Goal: Task Accomplishment & Management: Manage account settings

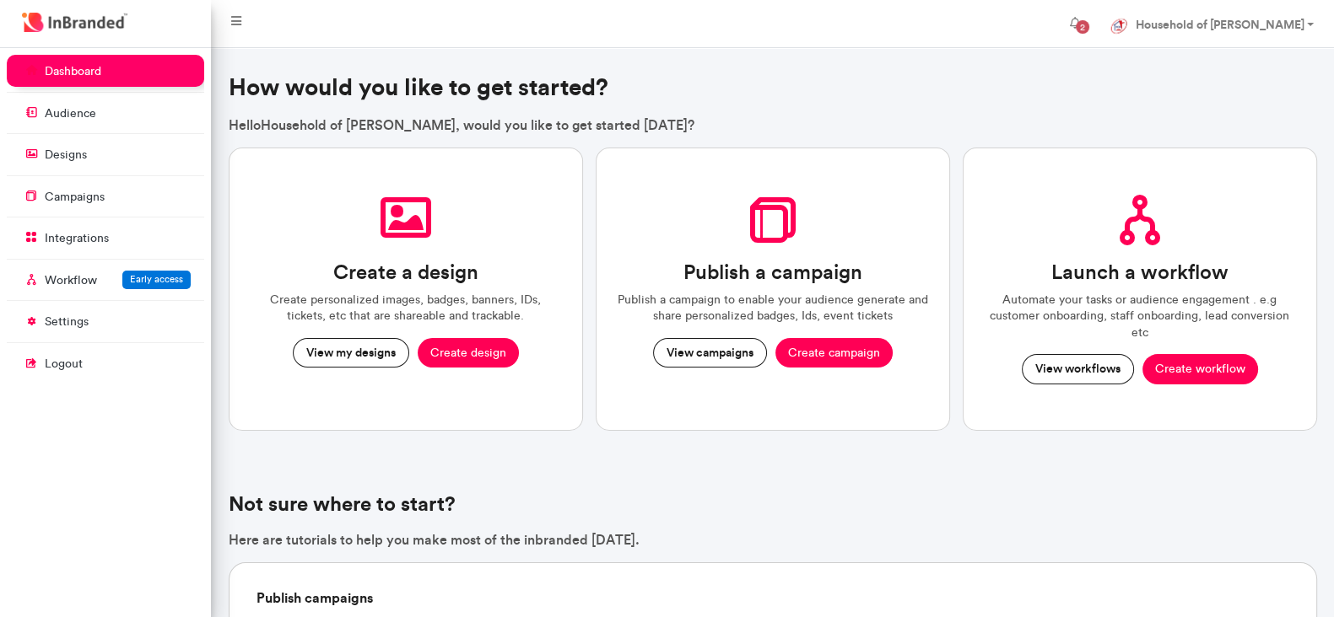
scroll to position [569, 210]
click at [67, 204] on link "campaigns" at bounding box center [105, 197] width 197 height 32
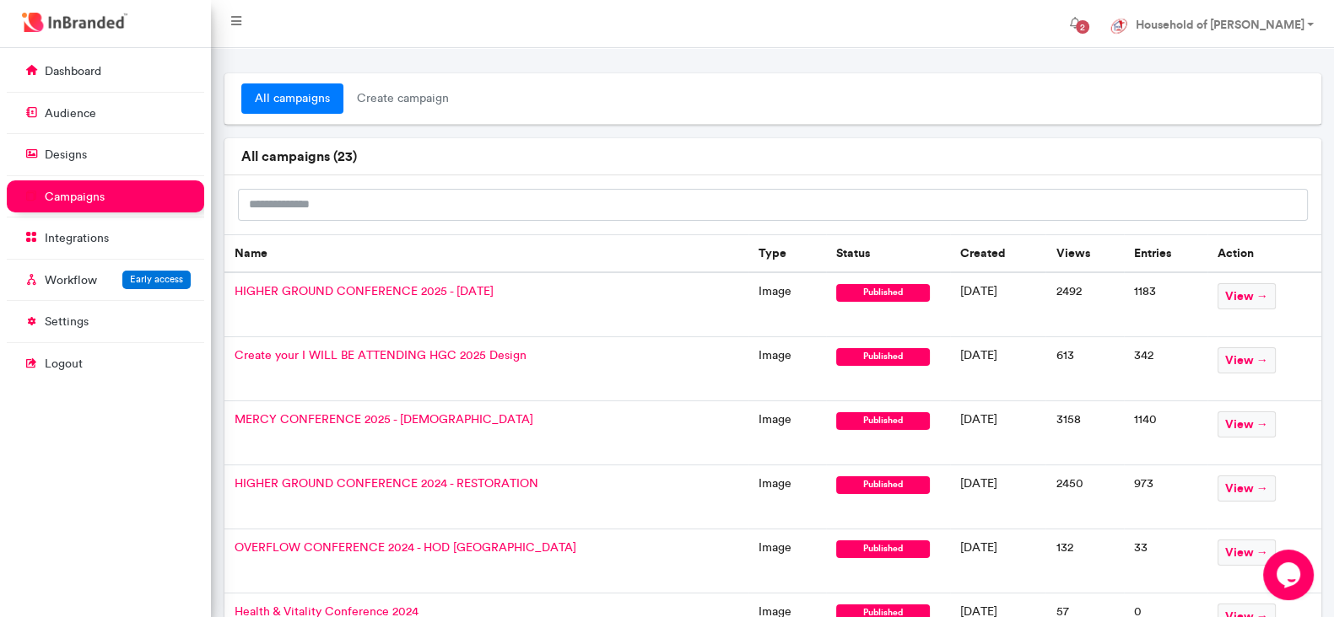
click at [367, 353] on span "Create your I WILL BE ATTENDING HGC 2025 Design" at bounding box center [380, 355] width 292 height 14
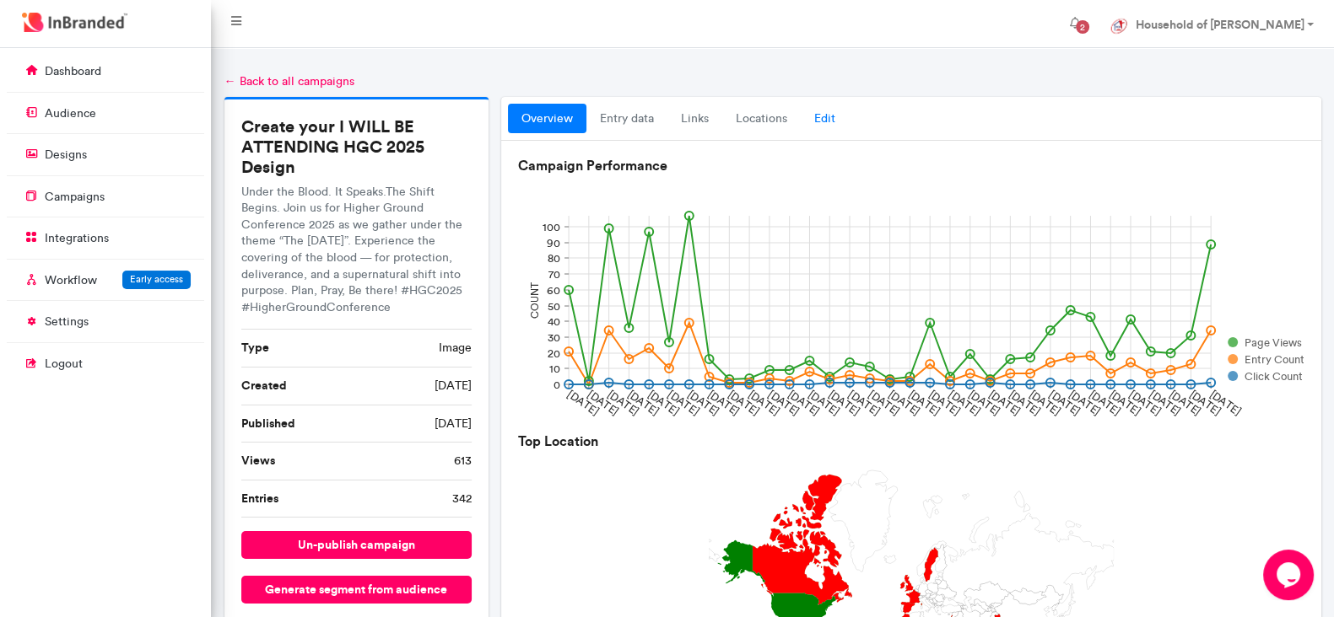
click at [813, 116] on link "Edit" at bounding box center [824, 119] width 48 height 30
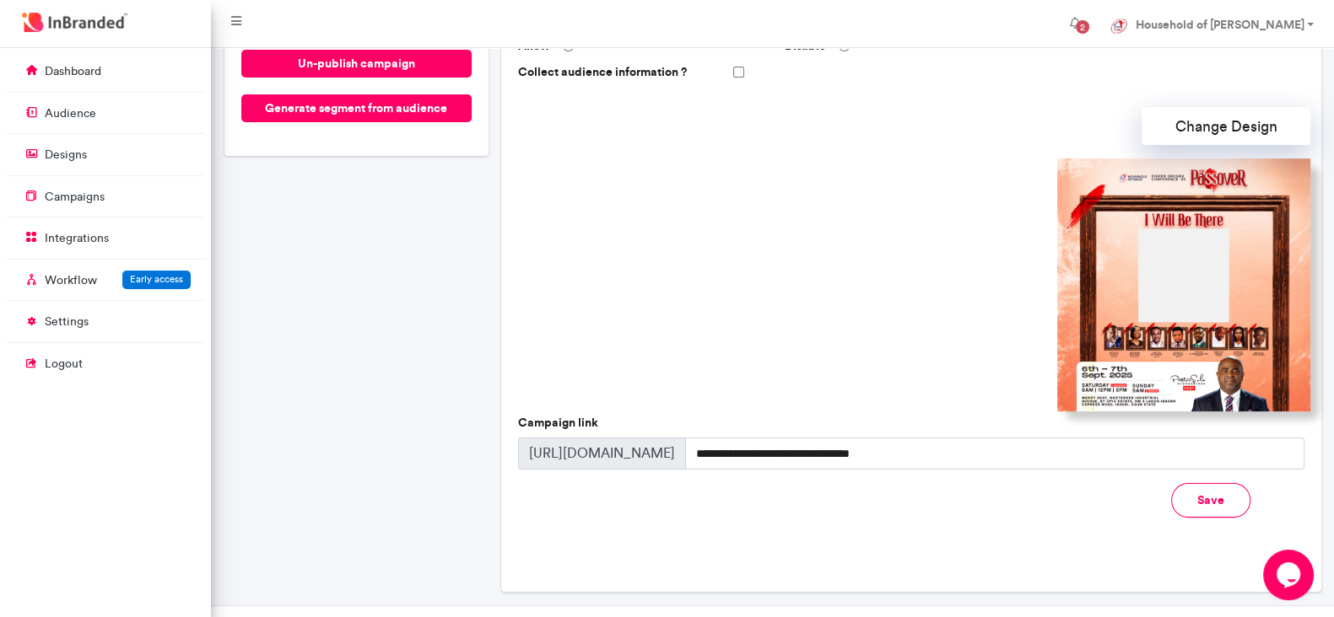
scroll to position [514, 0]
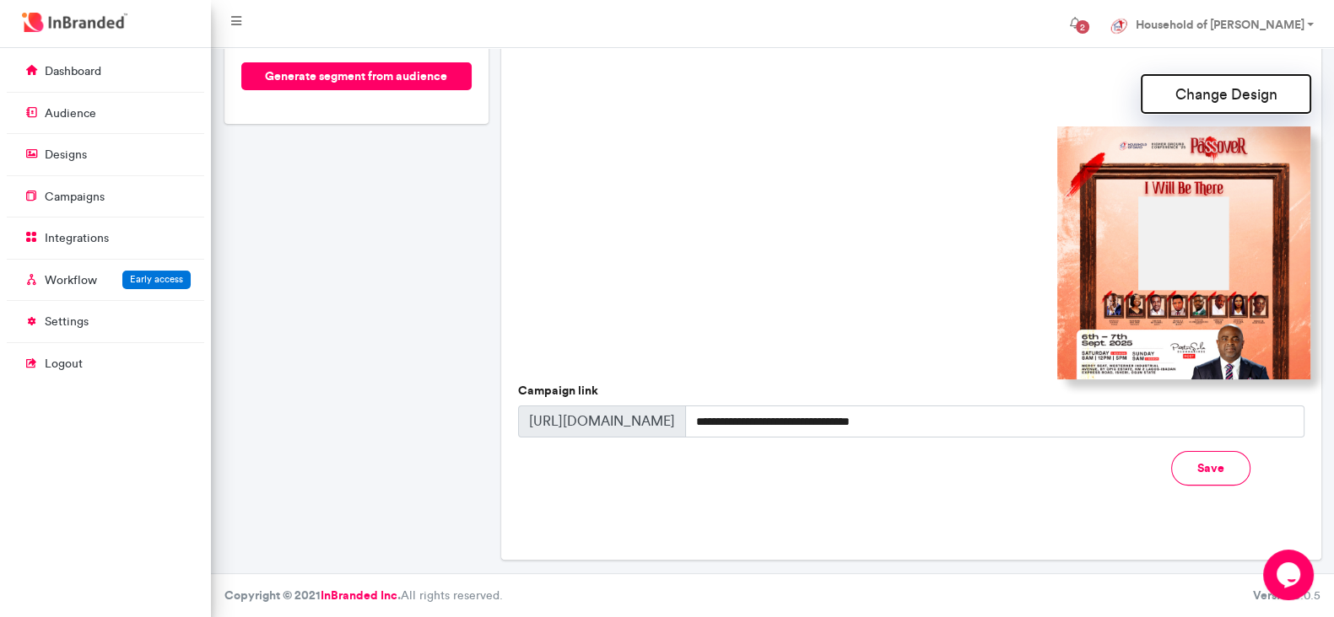
click at [1079, 97] on button "Change Design" at bounding box center [1225, 94] width 169 height 38
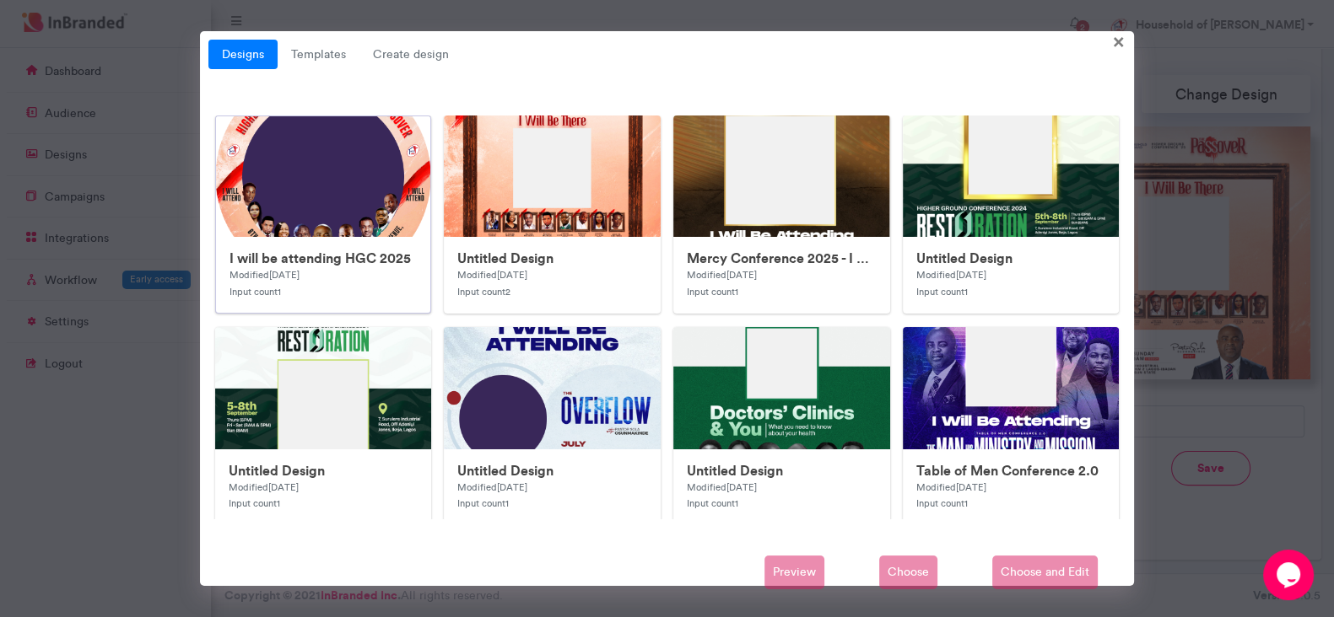
click at [311, 242] on div "I will be attending HGC 2025 Modified 1 week ago Input count 1" at bounding box center [323, 275] width 215 height 76
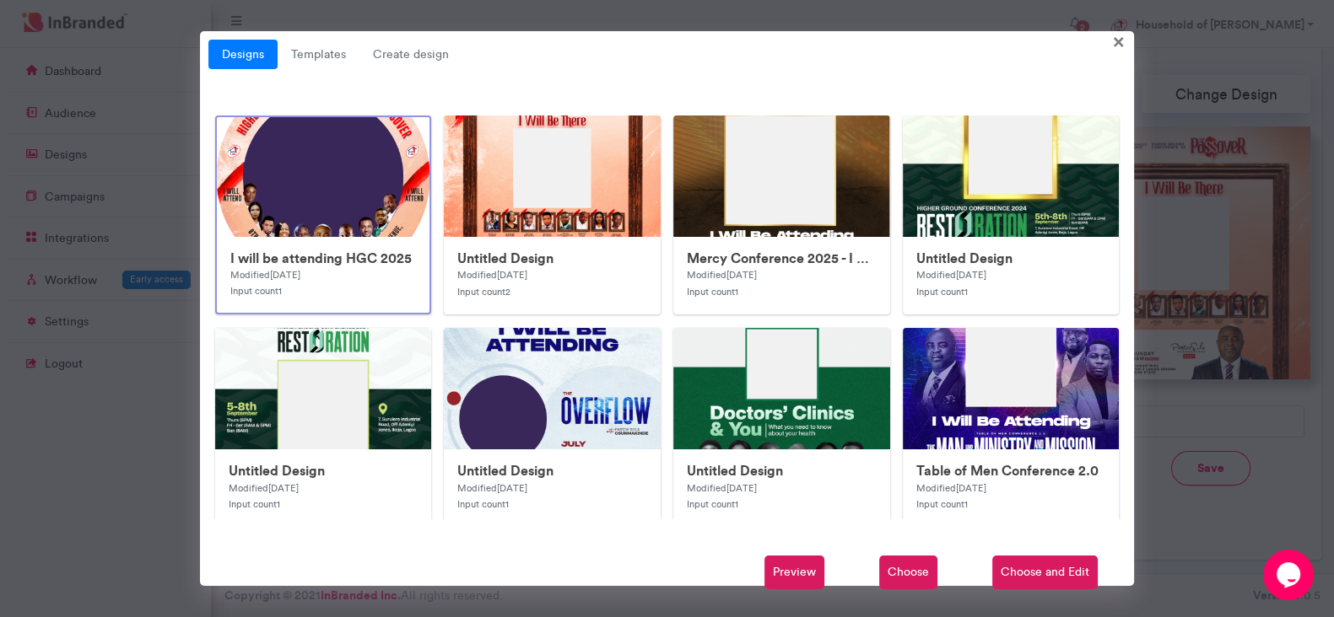
click at [910, 493] on span "Choose" at bounding box center [908, 573] width 58 height 34
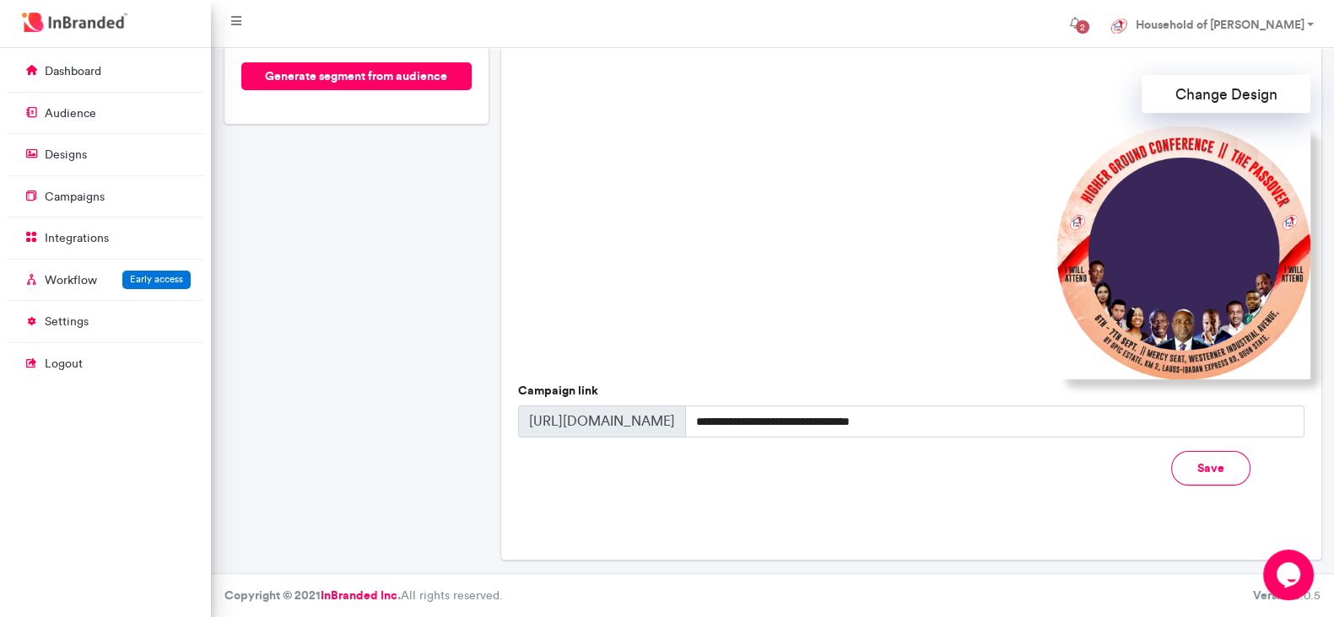
click at [1079, 472] on button "Save" at bounding box center [1210, 468] width 79 height 35
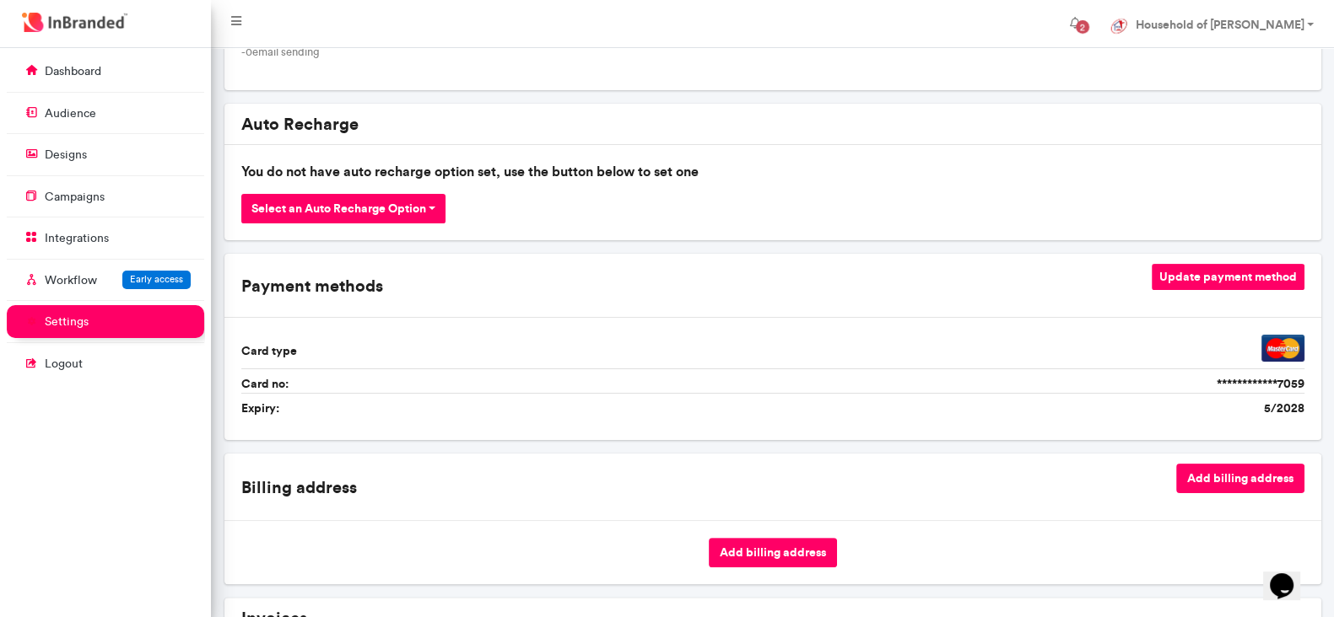
scroll to position [527, 0]
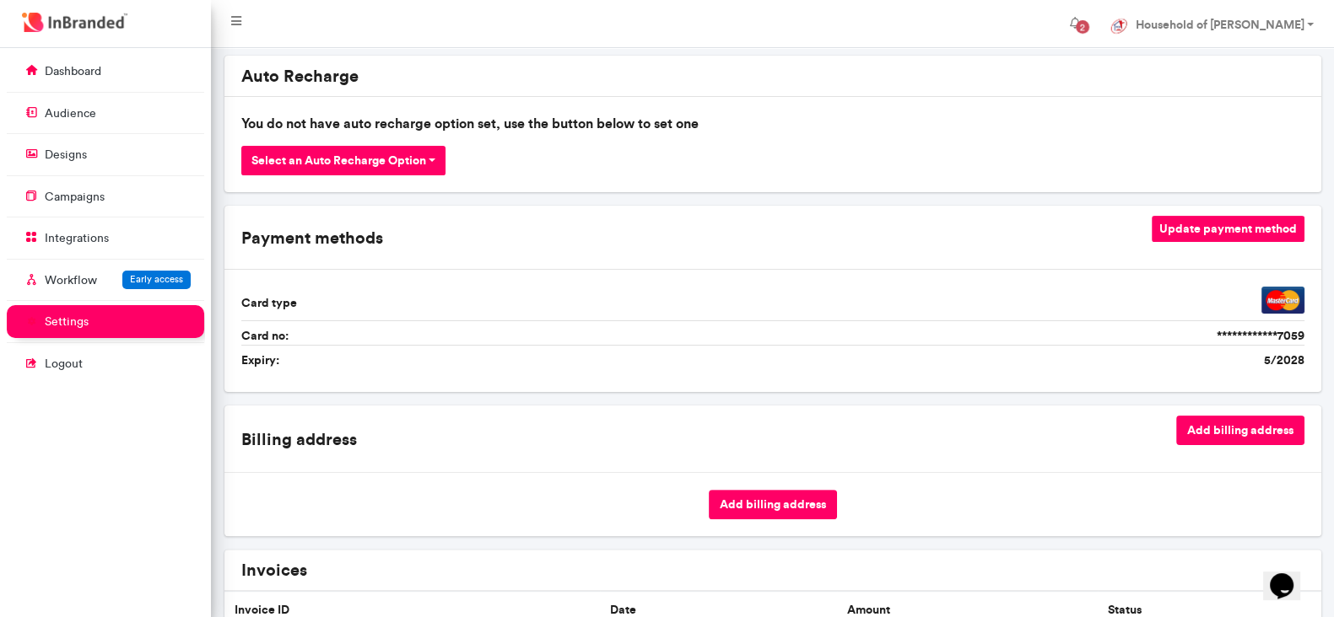
click at [520, 406] on div "Billing address Add billing address" at bounding box center [772, 439] width 1097 height 67
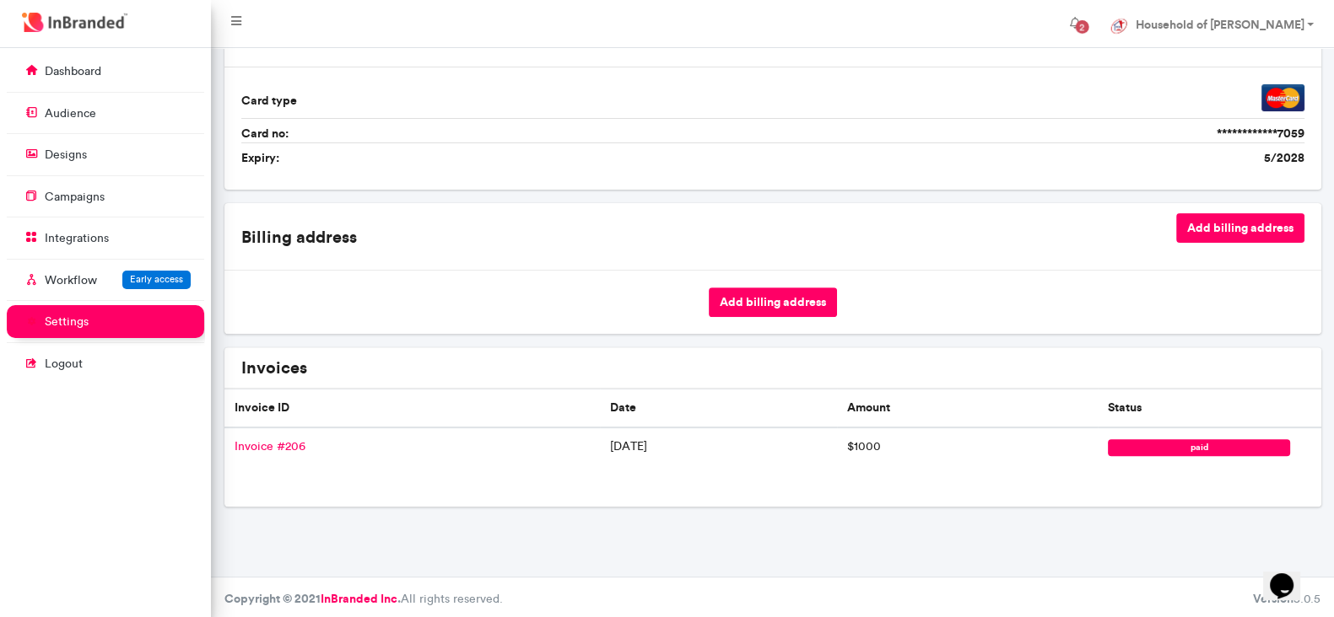
scroll to position [308, 0]
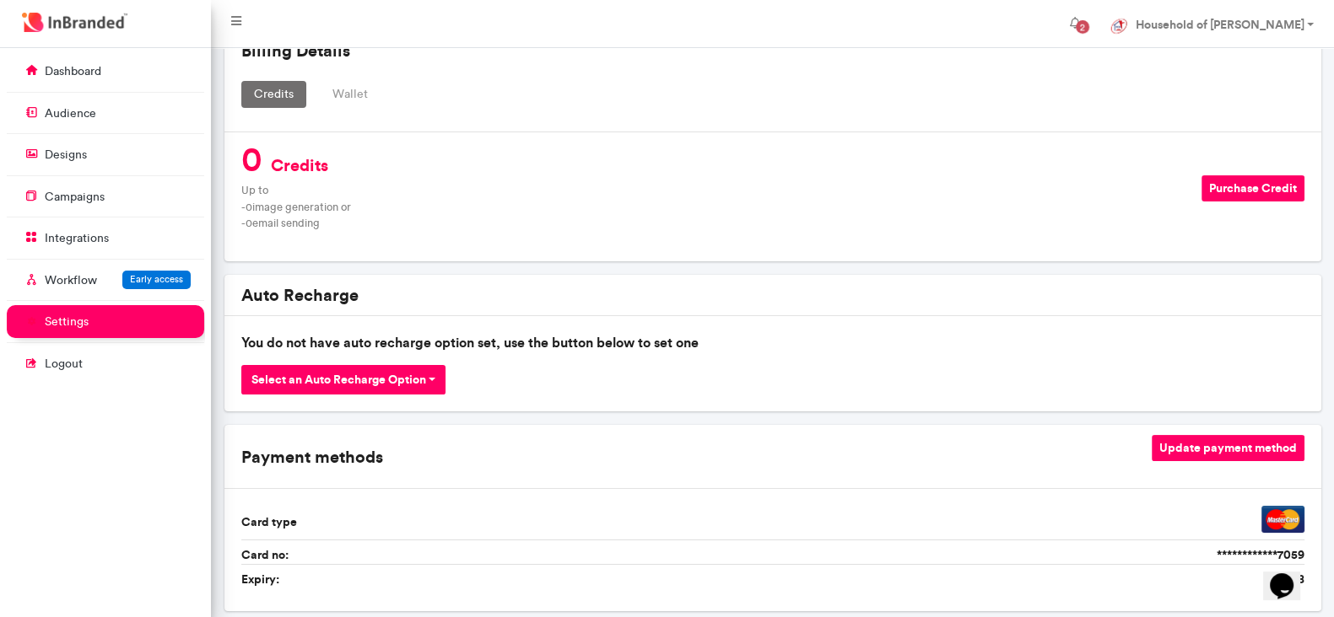
click at [1219, 176] on button "Purchase Credit" at bounding box center [1252, 188] width 103 height 26
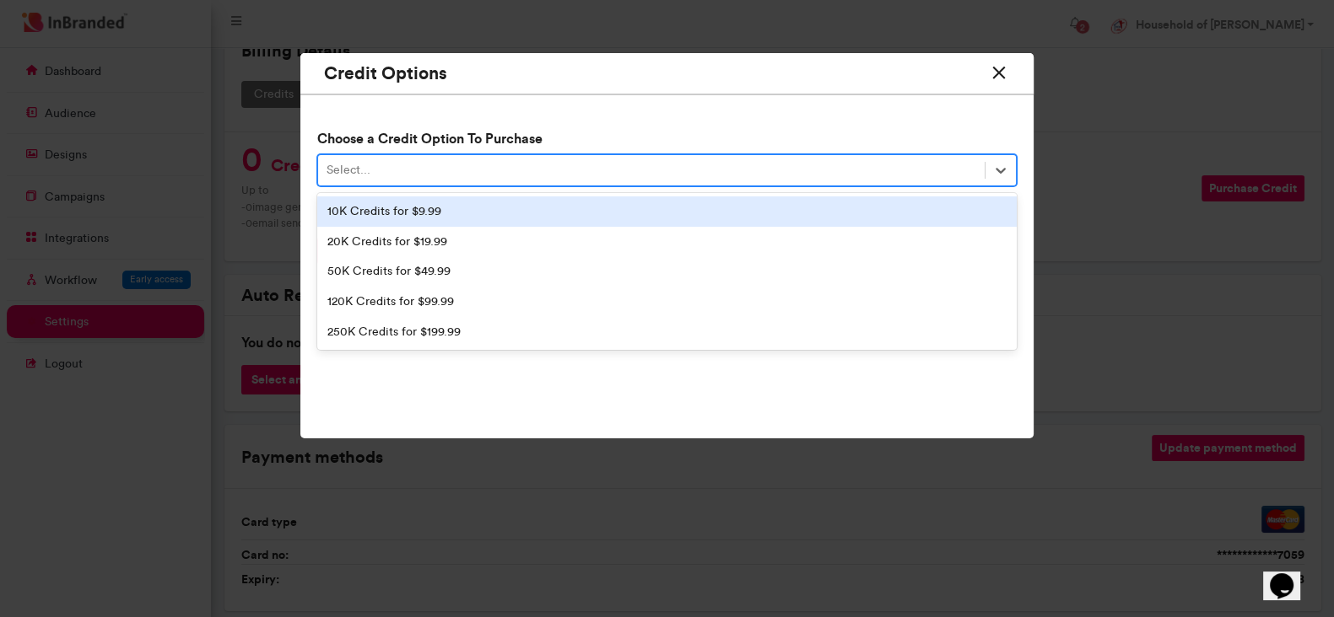
click at [517, 170] on div "Select..." at bounding box center [651, 171] width 667 height 28
click at [472, 206] on div "10K Credits for $9.99" at bounding box center [667, 212] width 700 height 30
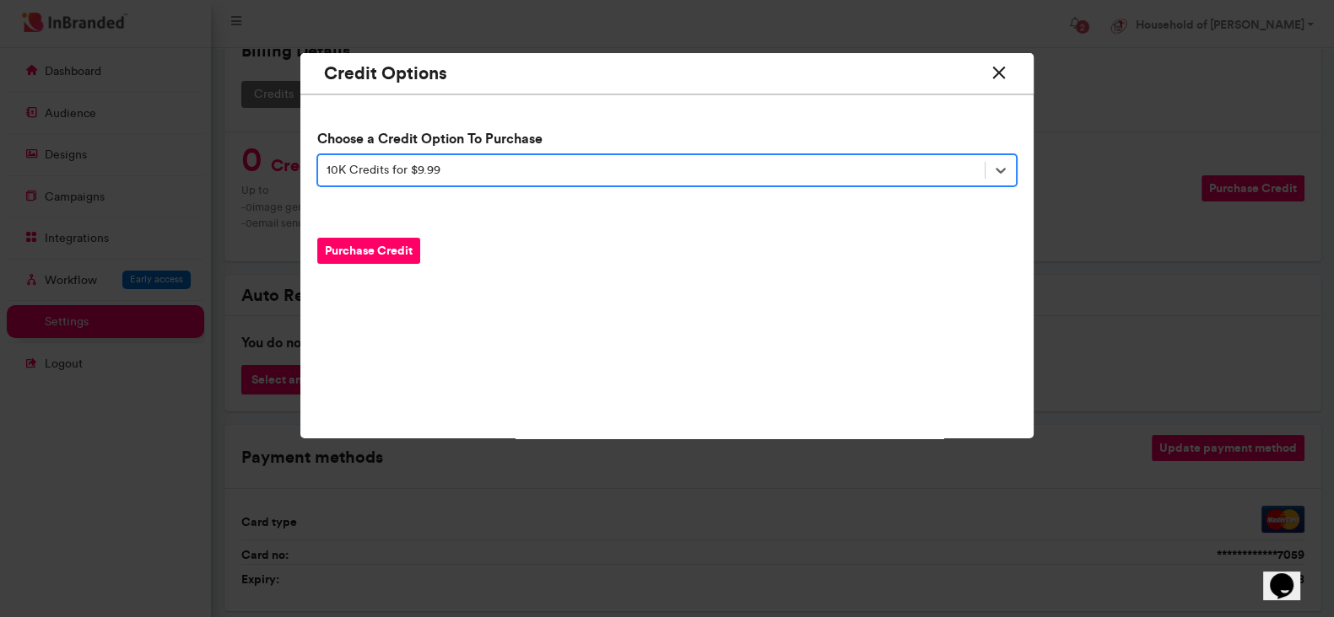
click at [394, 249] on button "Purchase Credit" at bounding box center [368, 251] width 103 height 26
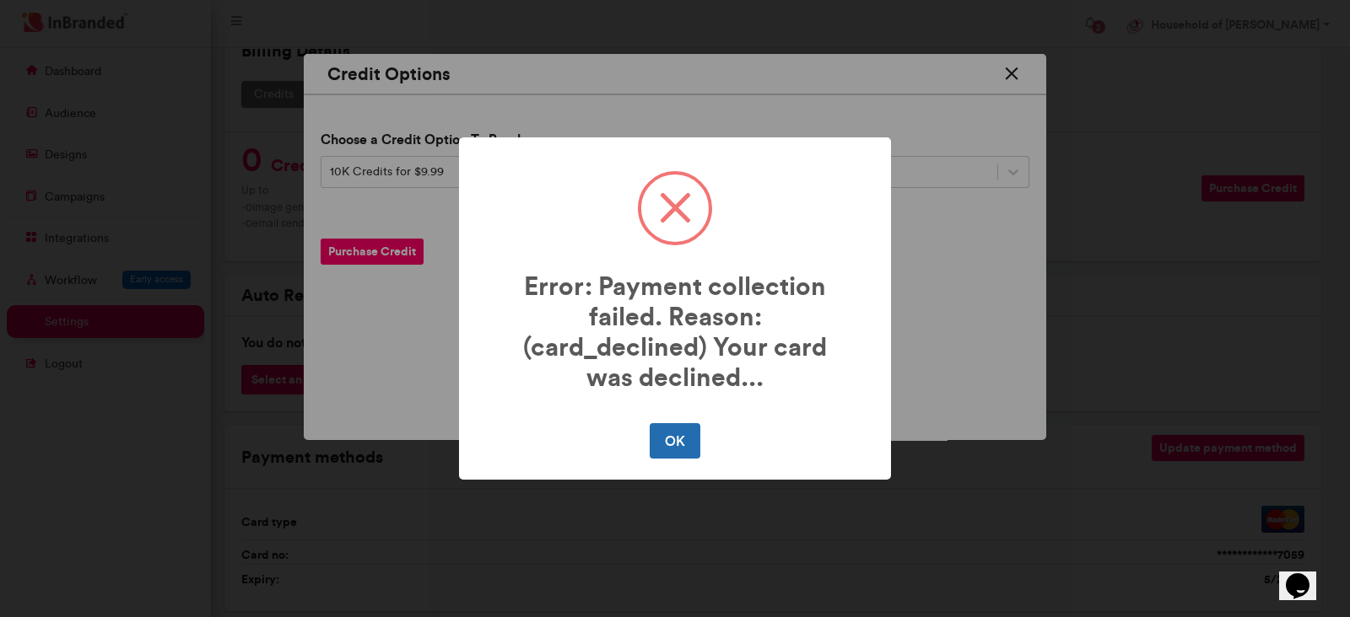
click at [662, 427] on button "OK" at bounding box center [674, 440] width 50 height 35
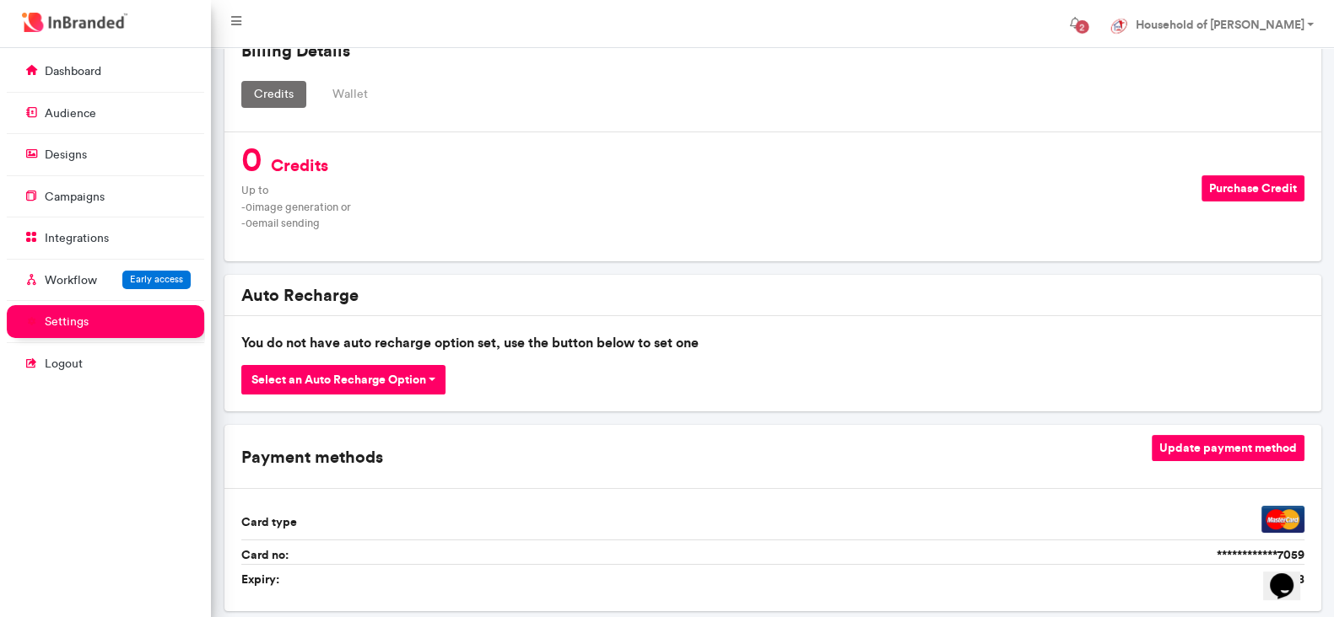
click at [1181, 449] on button "Update payment method" at bounding box center [1227, 448] width 153 height 26
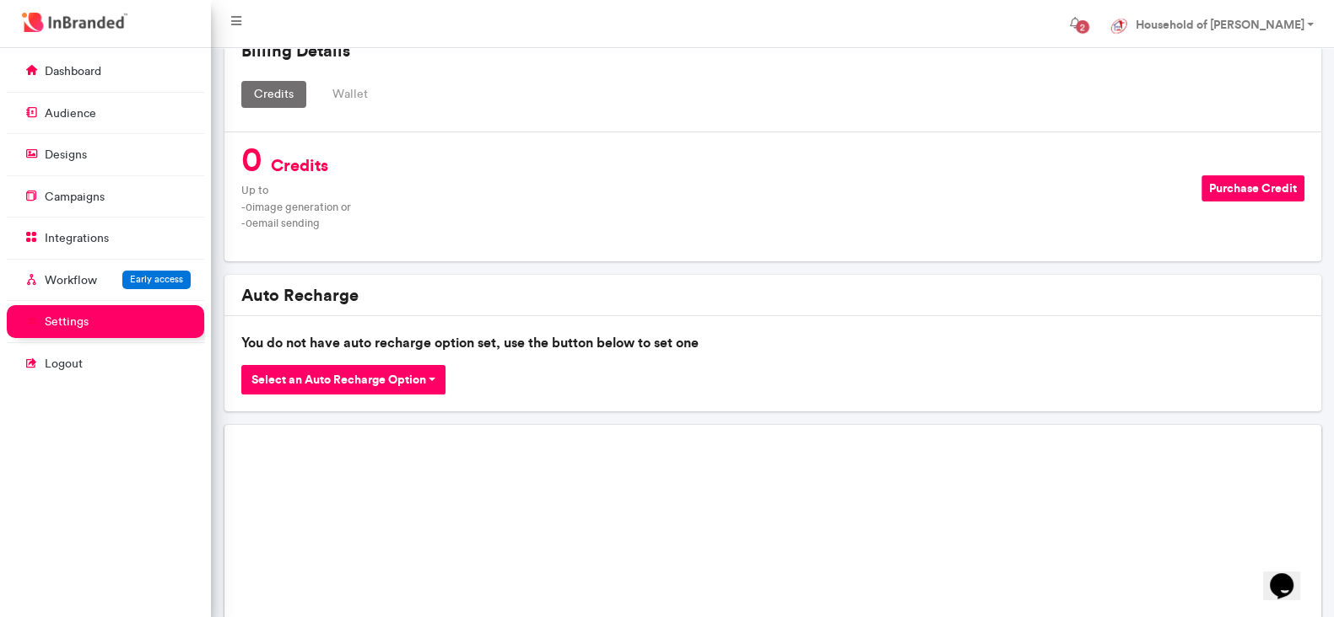
click at [337, 87] on button "Wallet" at bounding box center [350, 94] width 61 height 27
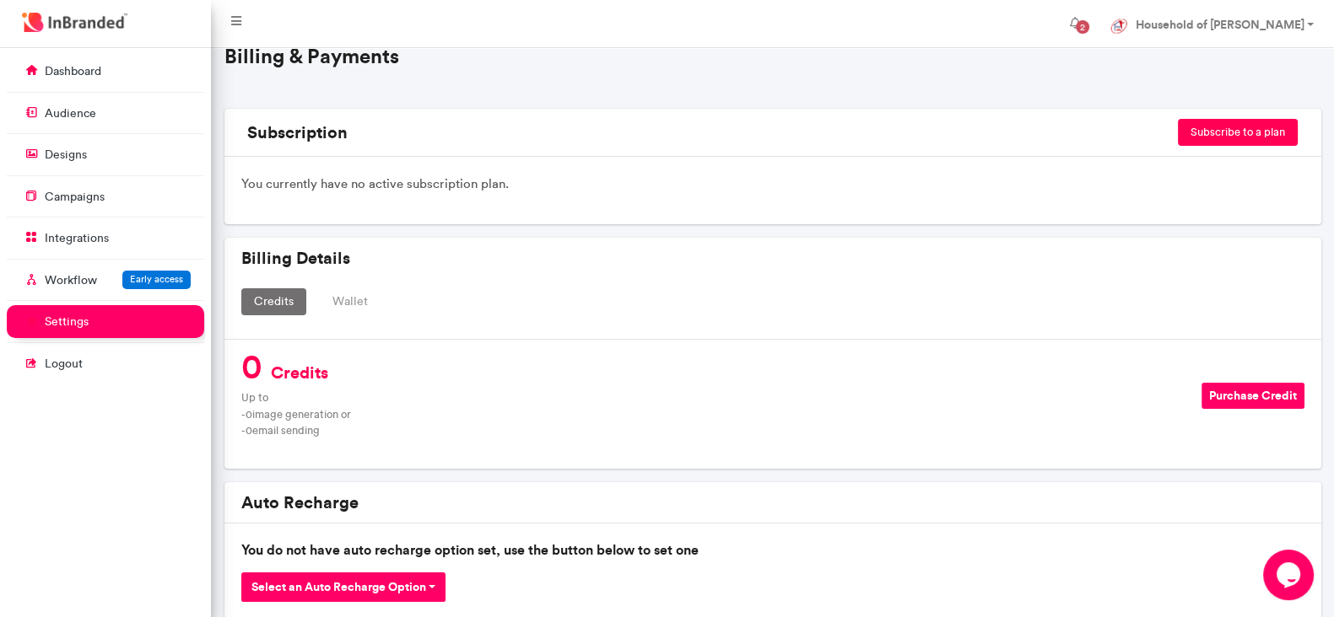
scroll to position [97, 0]
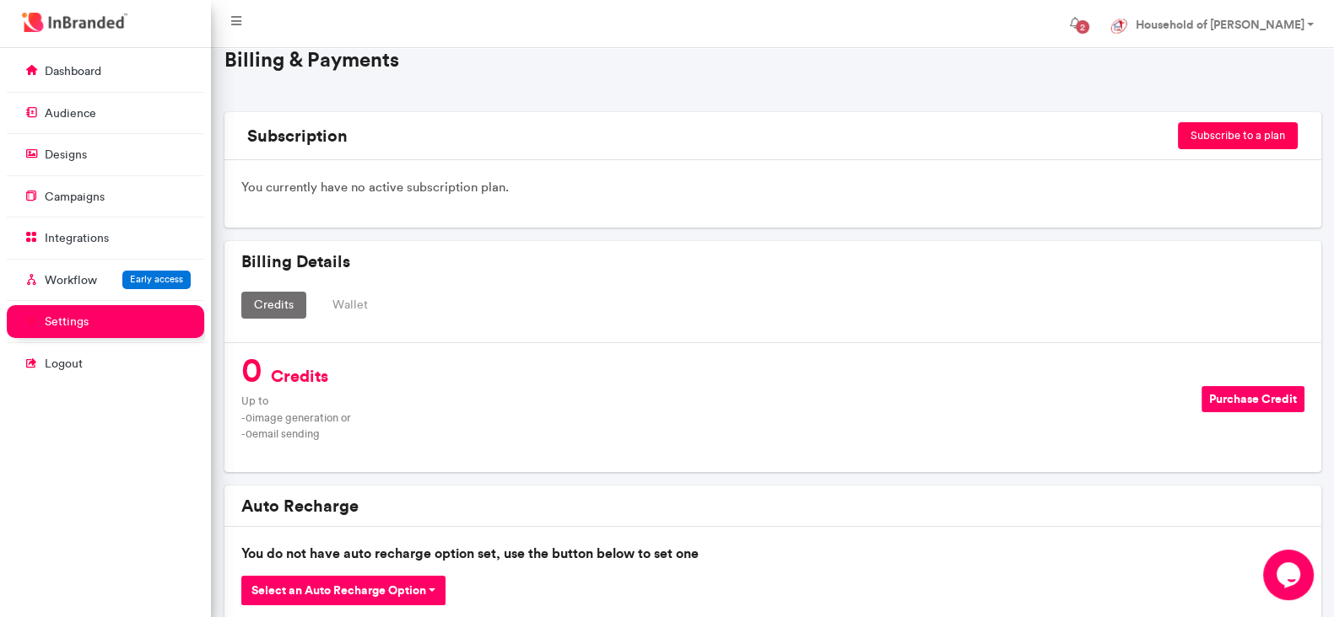
click at [350, 305] on button "Wallet" at bounding box center [350, 305] width 61 height 27
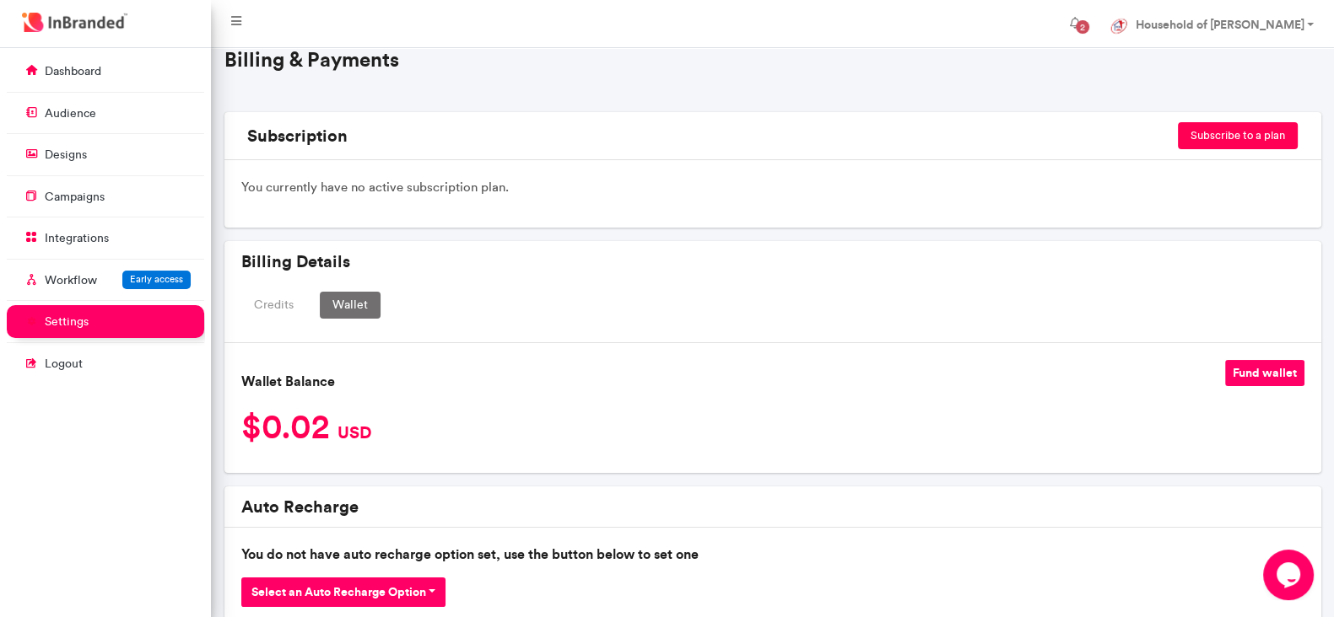
click at [1276, 378] on button "Fund wallet" at bounding box center [1264, 373] width 79 height 26
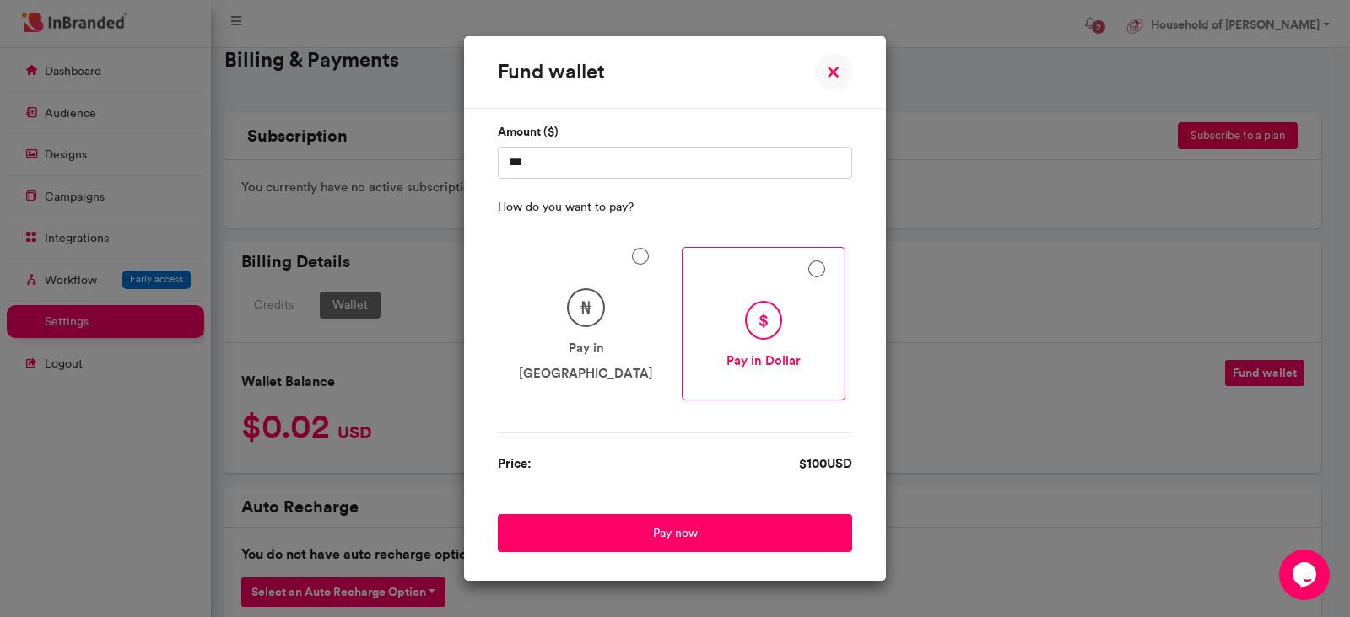
click at [616, 342] on button "₦ Pay in Naira" at bounding box center [586, 323] width 164 height 177
click at [616, 342] on p "Pay in Naira" at bounding box center [586, 361] width 139 height 51
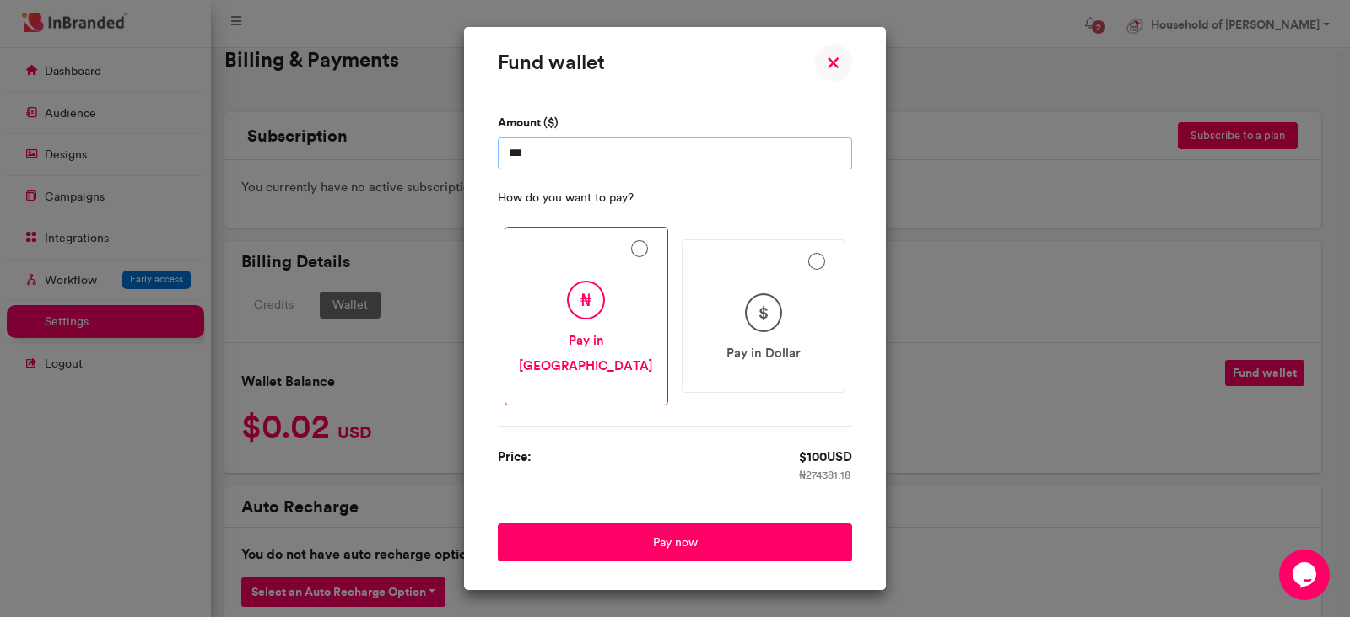
drag, startPoint x: 577, startPoint y: 171, endPoint x: 503, endPoint y: 170, distance: 74.2
click at [503, 170] on input "***" at bounding box center [675, 153] width 354 height 32
type input "**"
click at [569, 423] on form "Amount ($) ** How do you want to pay? ₦ Pay in Naira $ Pay in Dollar Price: $ 1…" at bounding box center [675, 335] width 354 height 454
click at [736, 354] on p "Pay in Dollar" at bounding box center [763, 353] width 139 height 25
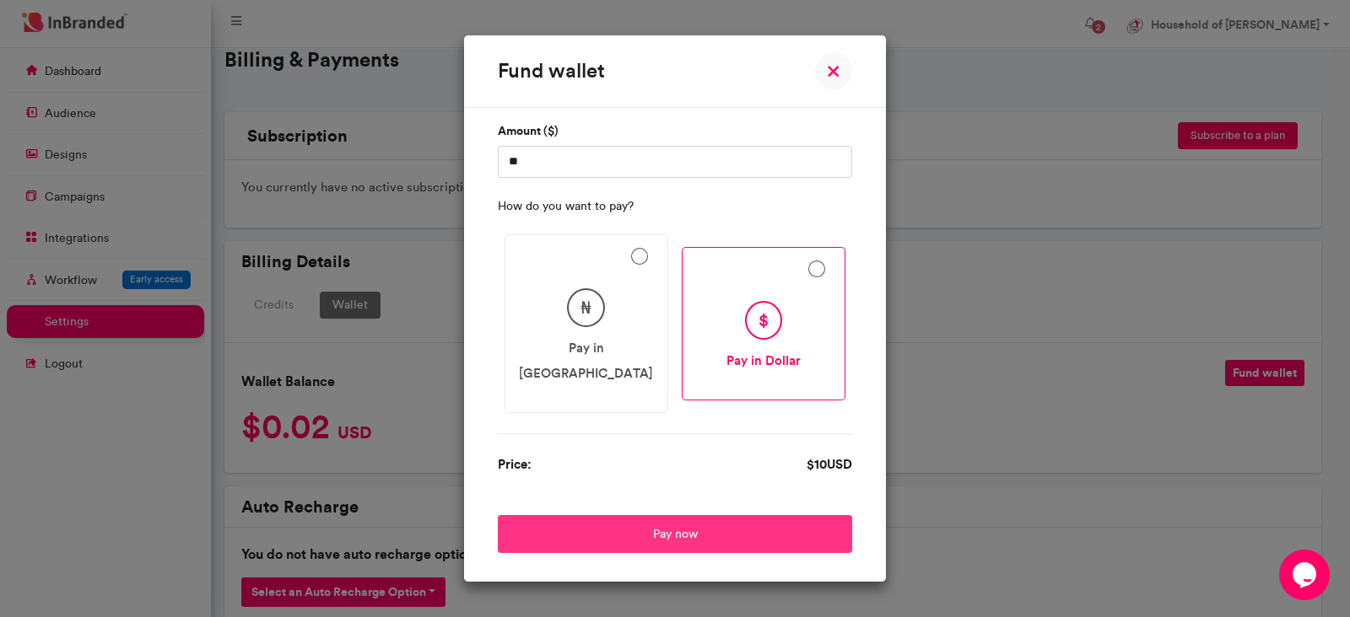
click at [654, 515] on button "Pay now" at bounding box center [675, 534] width 354 height 38
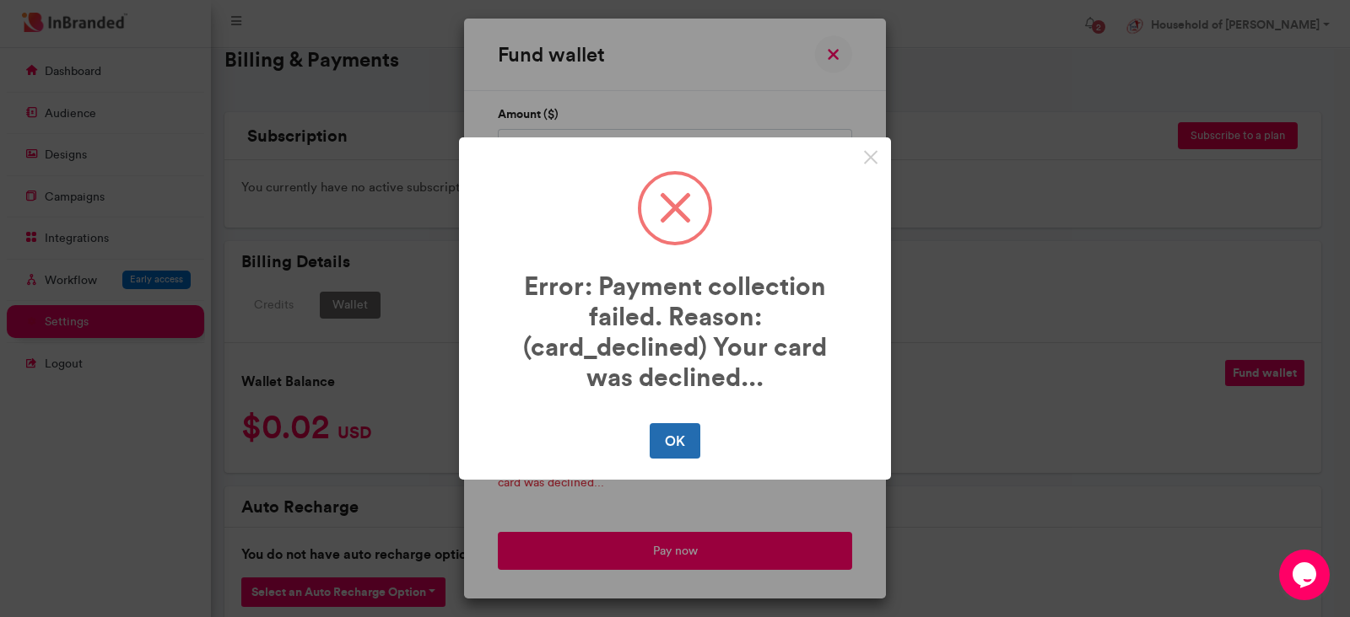
click at [666, 441] on button "OK" at bounding box center [674, 440] width 50 height 35
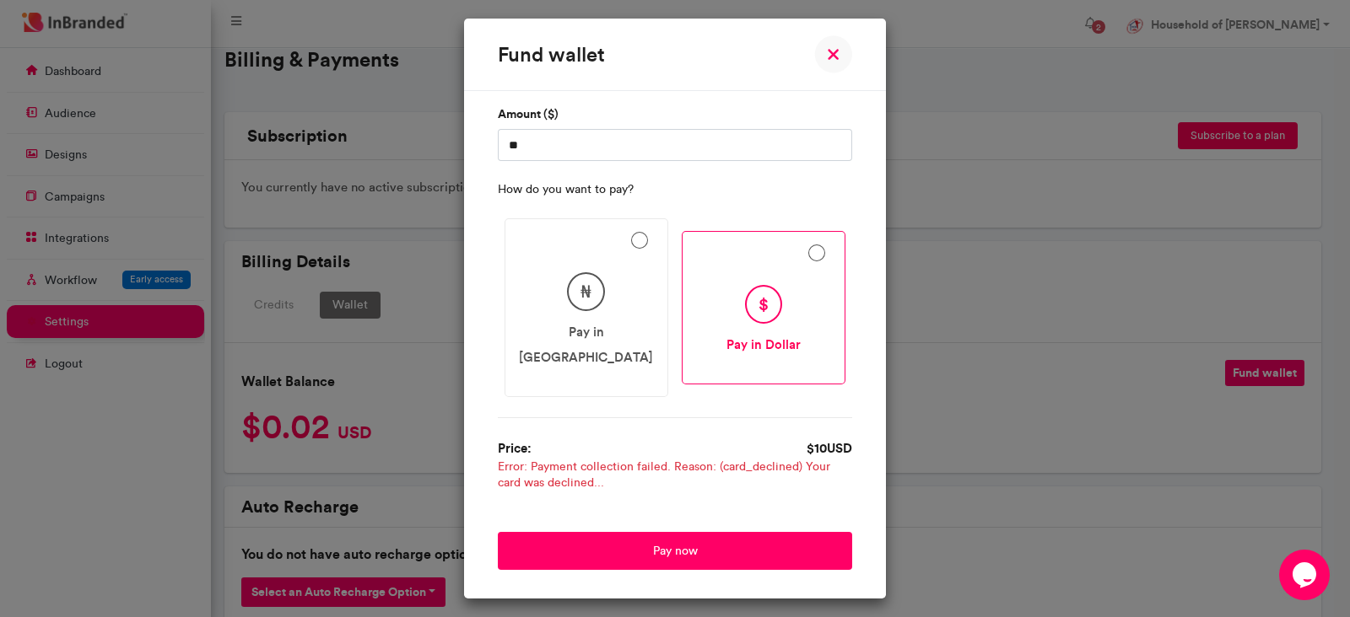
click at [819, 67] on img at bounding box center [833, 54] width 38 height 38
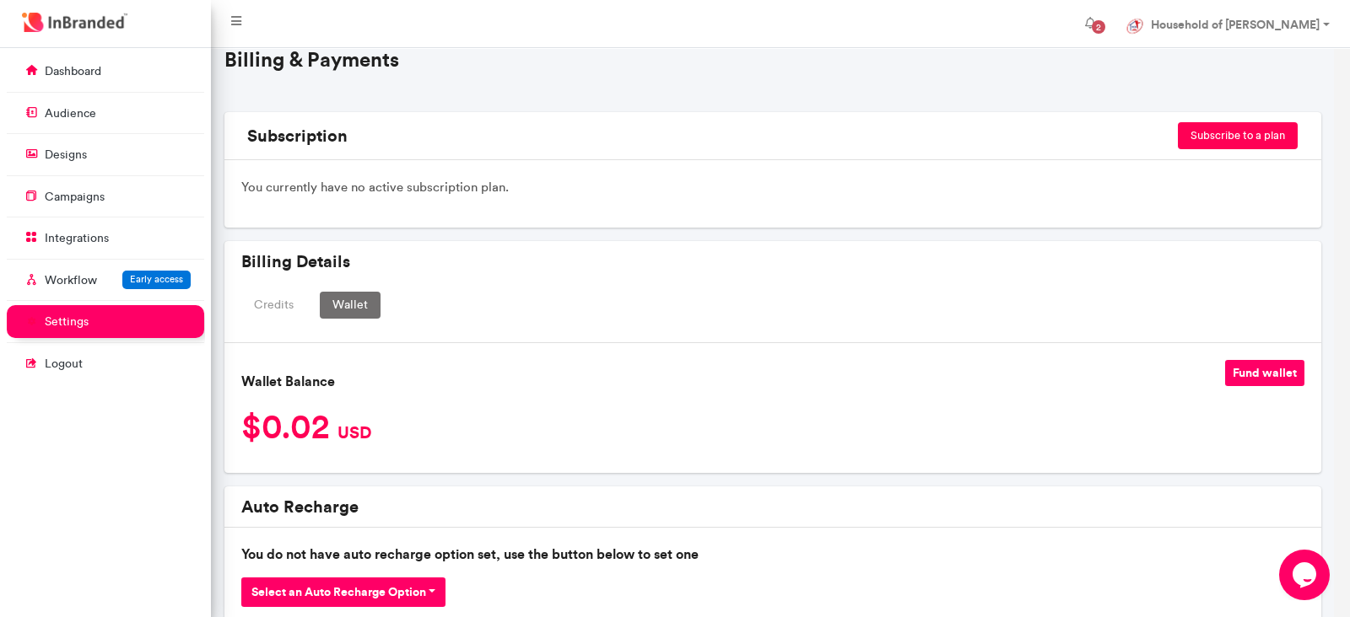
drag, startPoint x: 819, startPoint y: 67, endPoint x: 830, endPoint y: 80, distance: 17.4
click at [819, 67] on h4 "Billing & Payments" at bounding box center [772, 60] width 1097 height 24
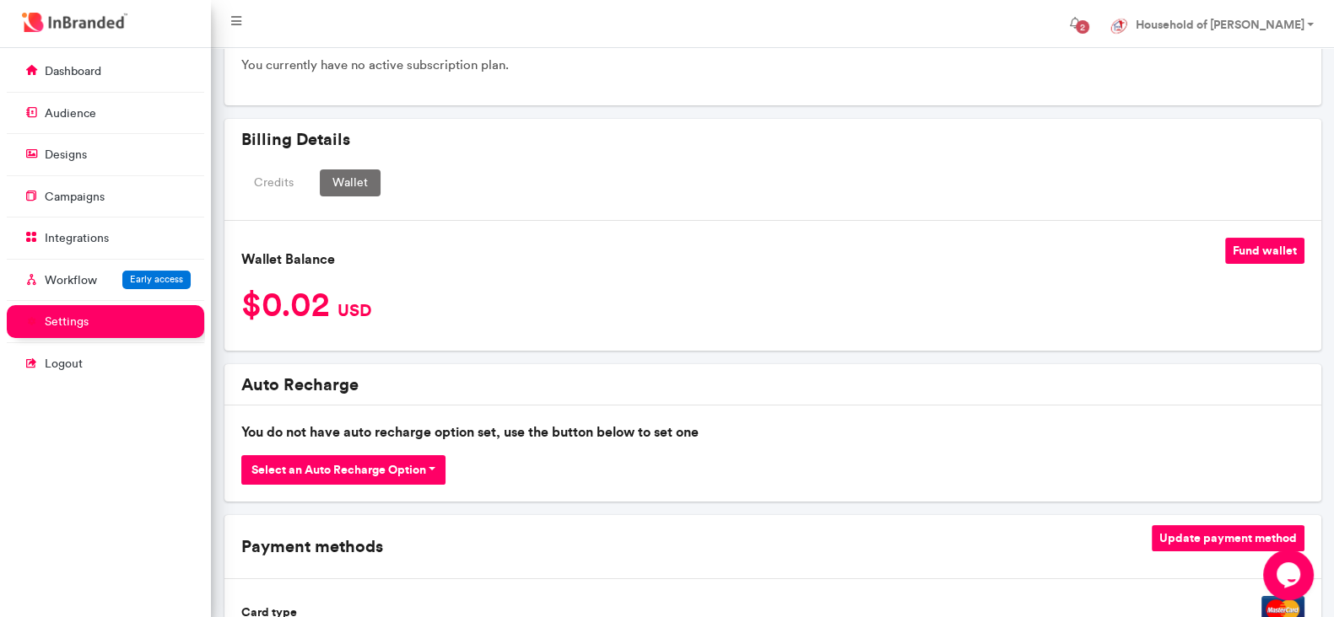
scroll to position [519, 0]
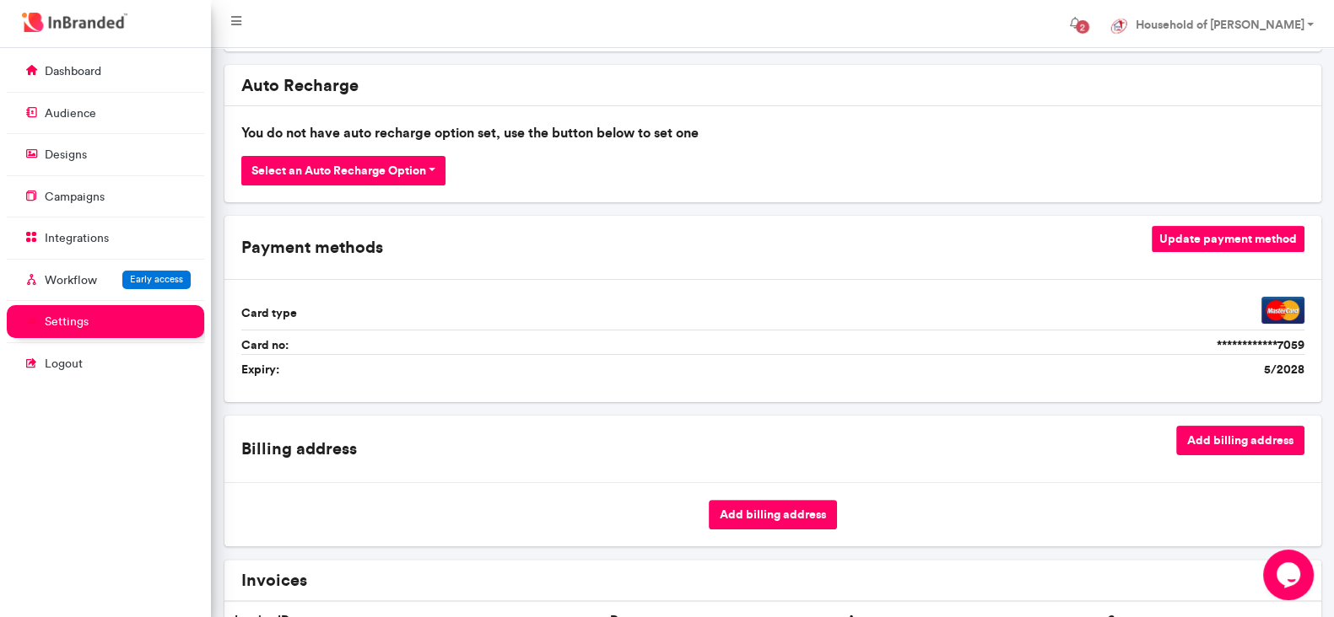
click at [1206, 234] on button "Update payment method" at bounding box center [1227, 239] width 153 height 26
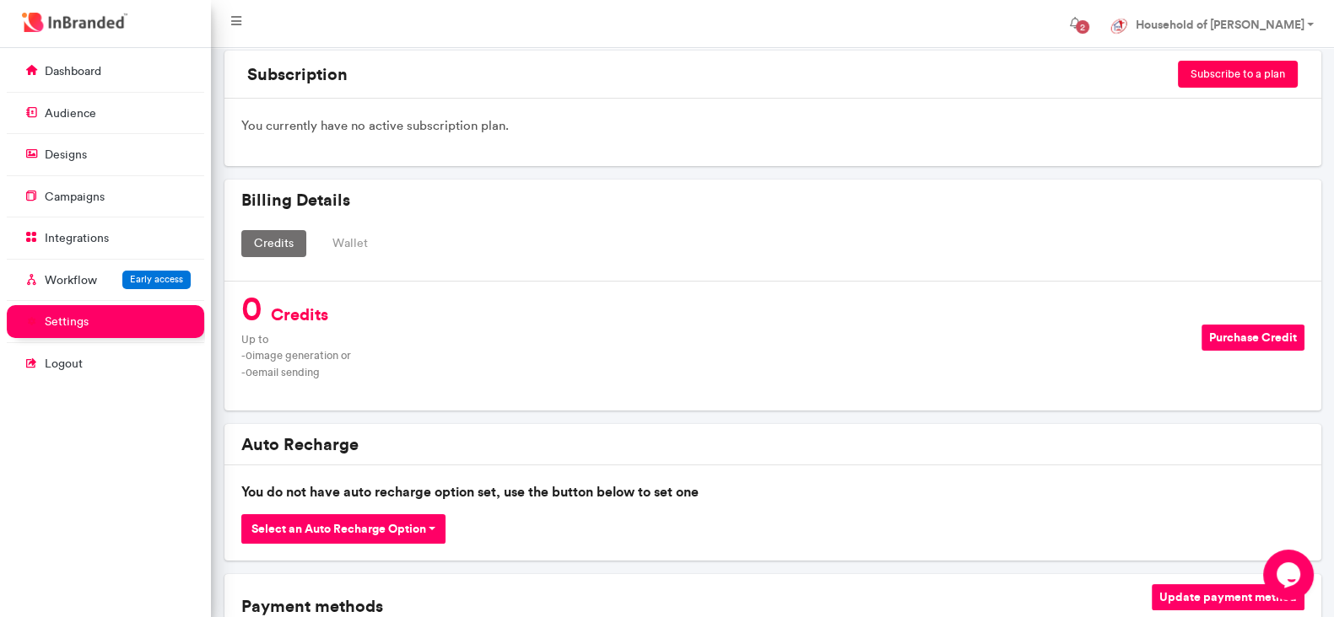
click at [353, 242] on button "Wallet" at bounding box center [350, 243] width 61 height 27
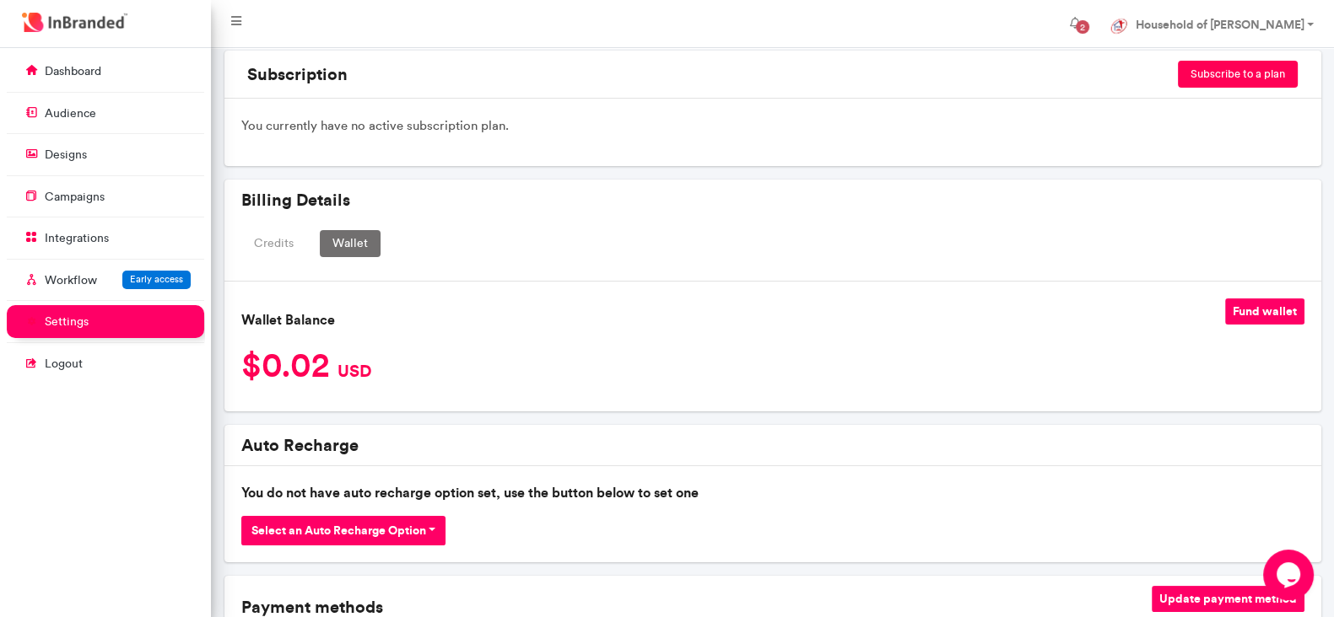
click at [1246, 310] on button "Fund wallet" at bounding box center [1264, 312] width 79 height 26
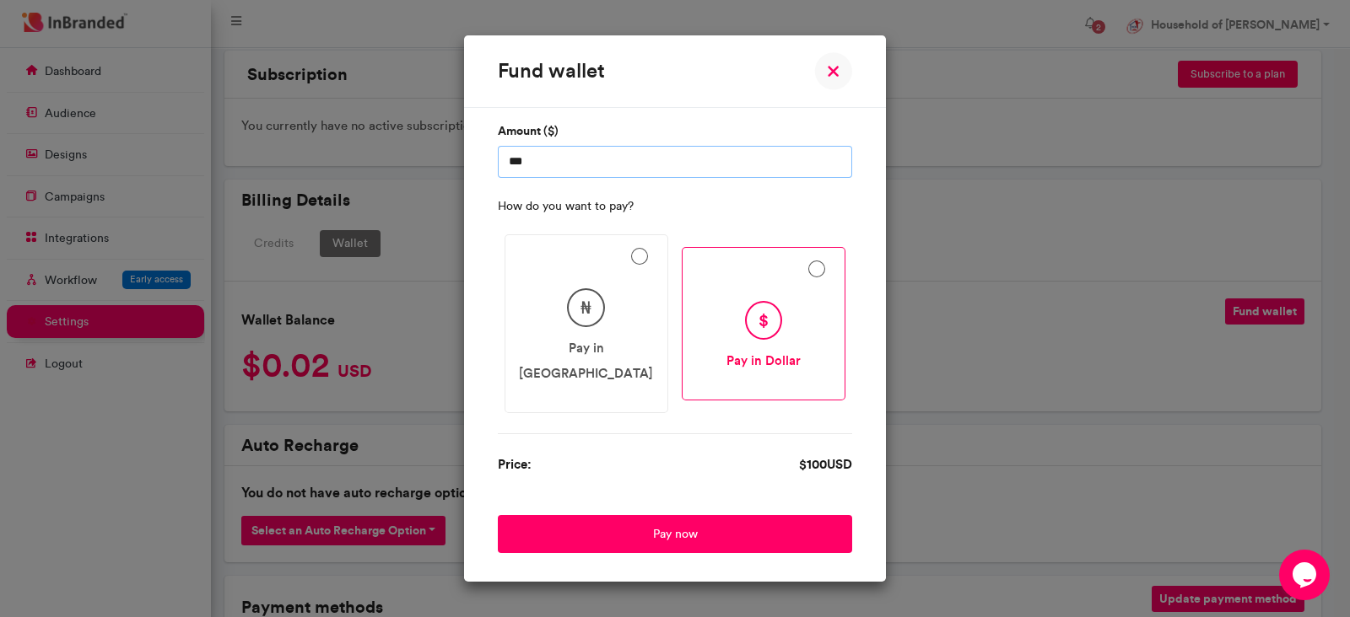
drag, startPoint x: 540, startPoint y: 176, endPoint x: 489, endPoint y: 175, distance: 50.6
click at [489, 175] on div "Amount ($) *** How do you want to pay? ₦ Pay in Naira $ Pay in Dollar Price: $ …" at bounding box center [675, 345] width 422 height 475
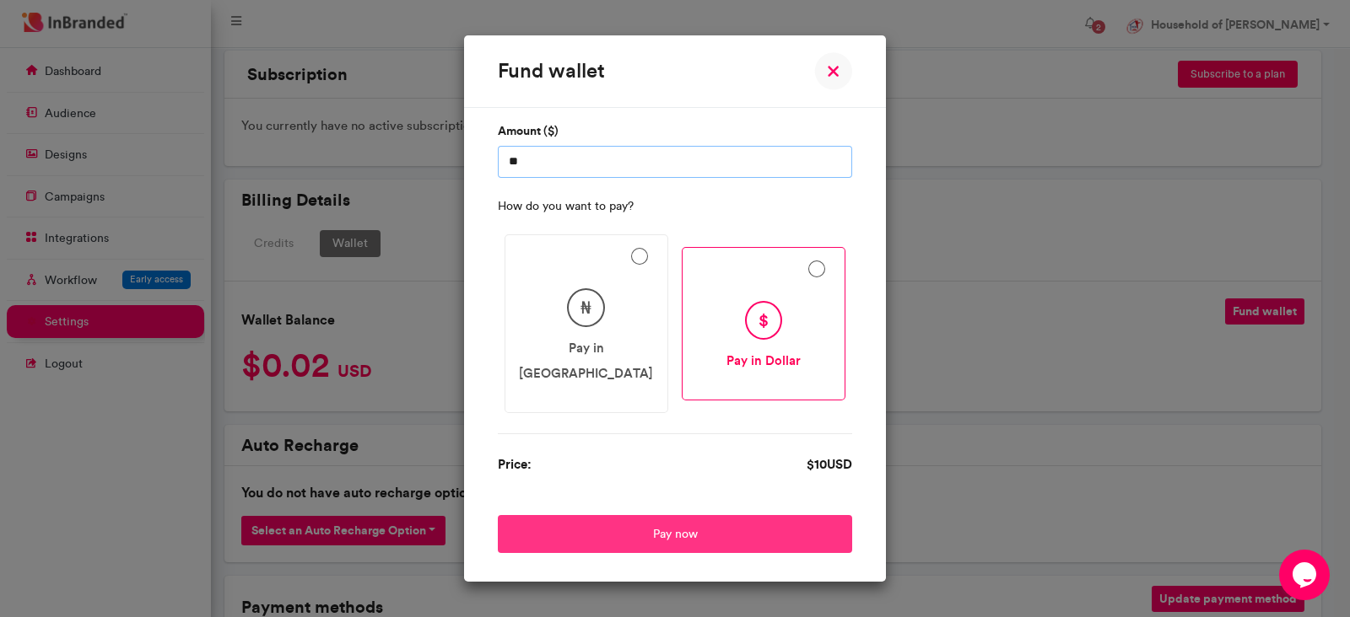
type input "**"
click at [711, 515] on button "Pay now" at bounding box center [675, 534] width 354 height 38
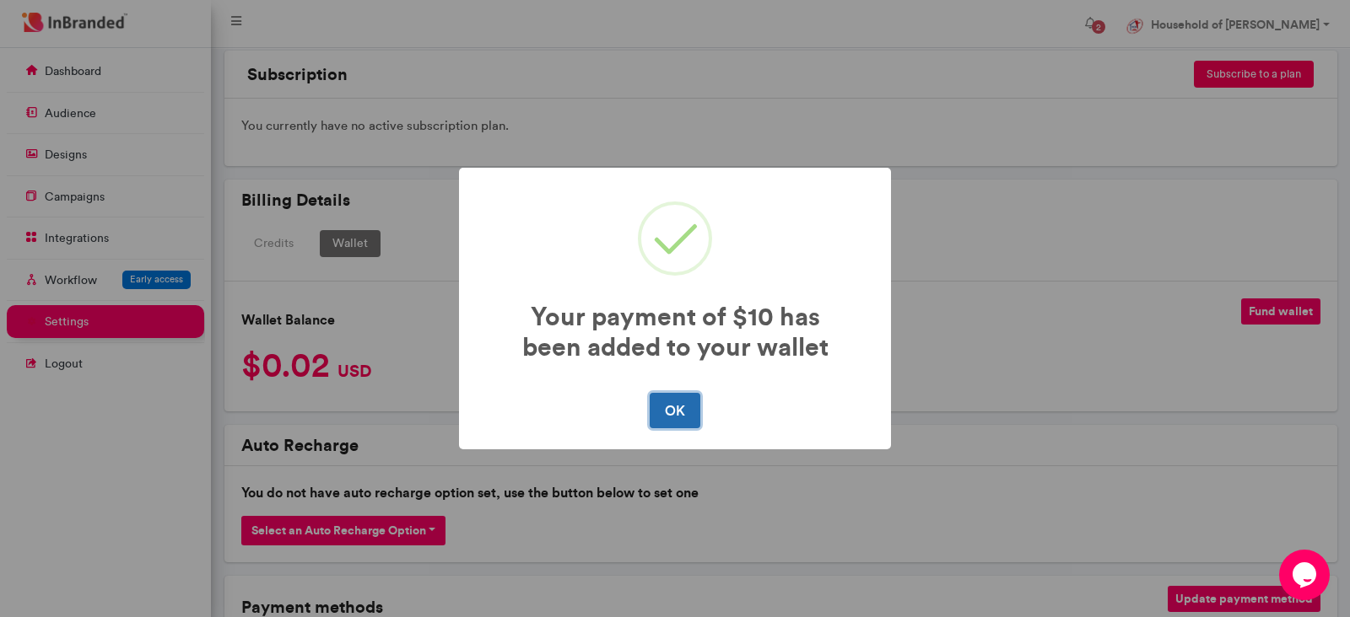
click at [680, 410] on button "OK" at bounding box center [674, 410] width 50 height 35
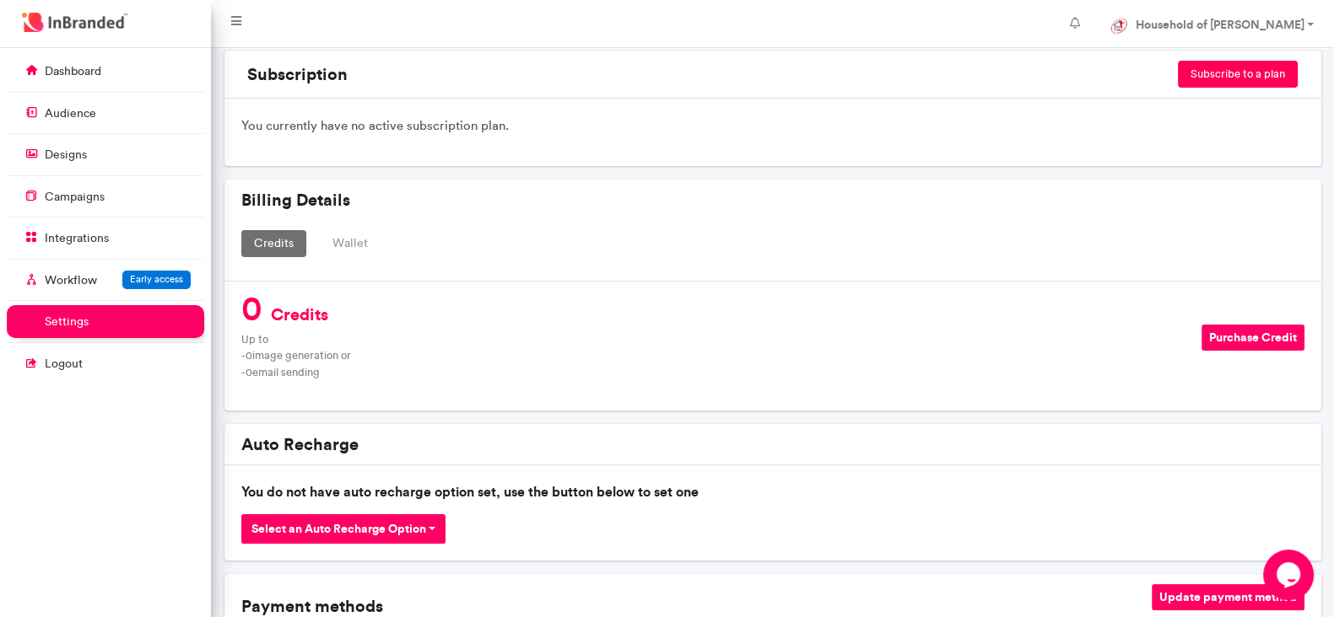
click at [354, 239] on button "Wallet" at bounding box center [350, 243] width 61 height 27
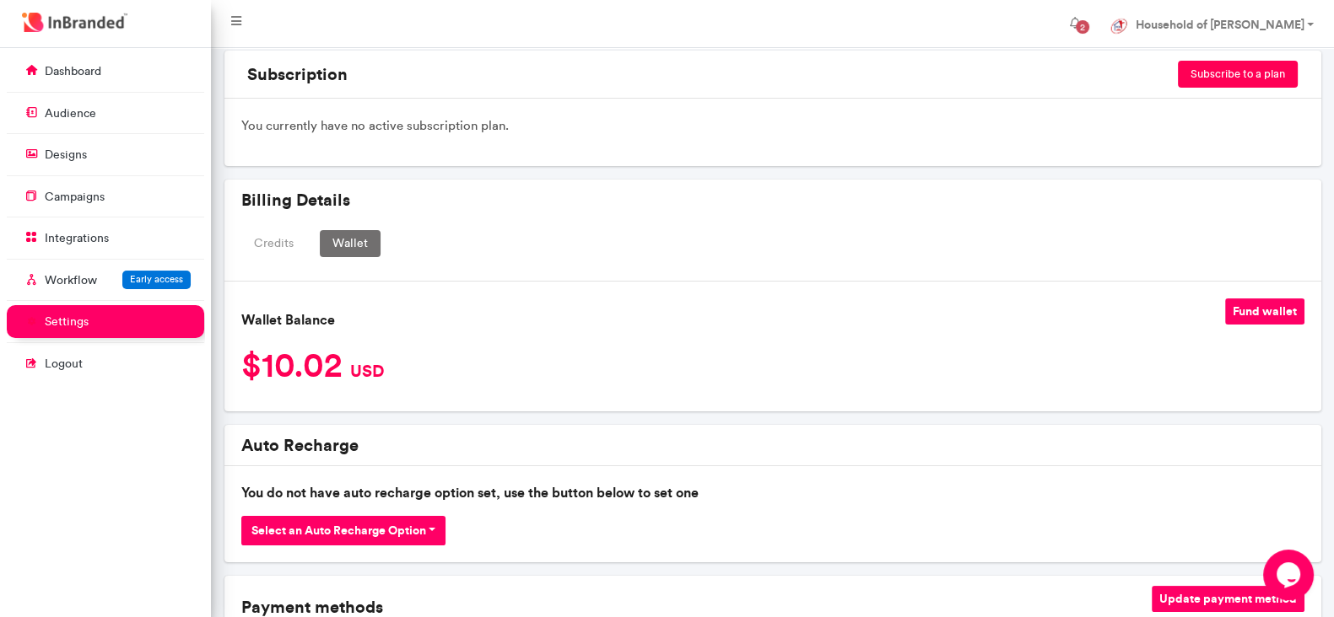
click at [295, 234] on button "Credits" at bounding box center [273, 243] width 65 height 27
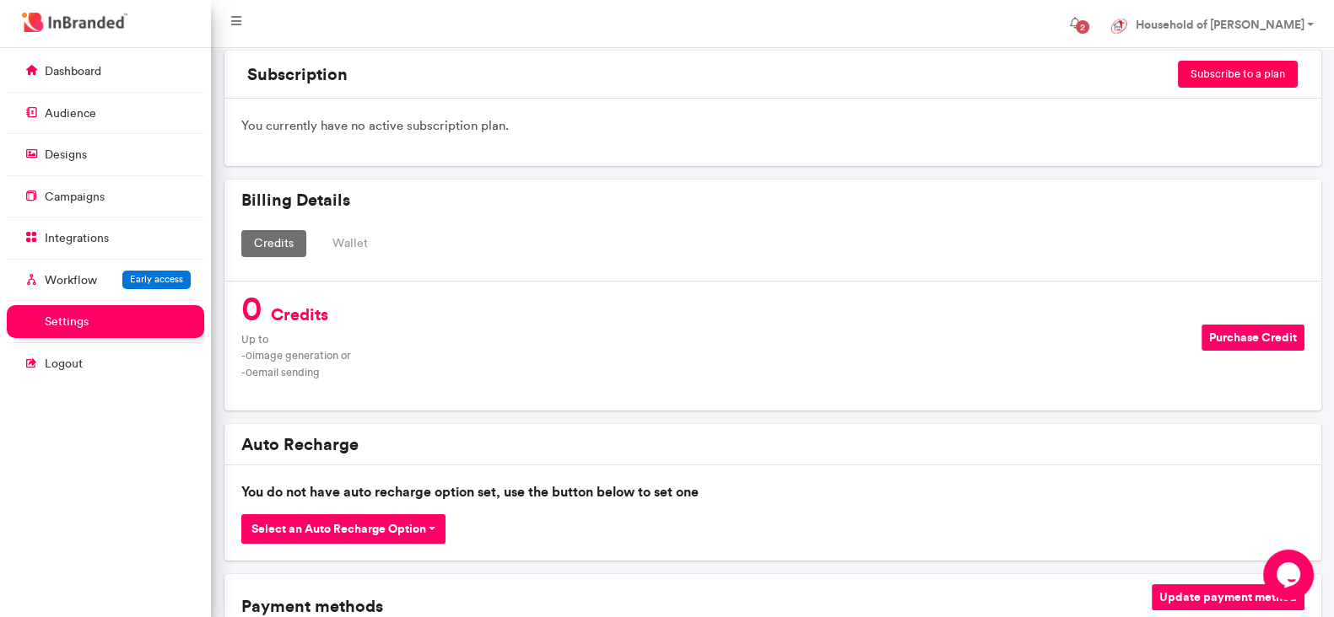
click at [1250, 336] on button "Purchase Credit" at bounding box center [1252, 338] width 103 height 26
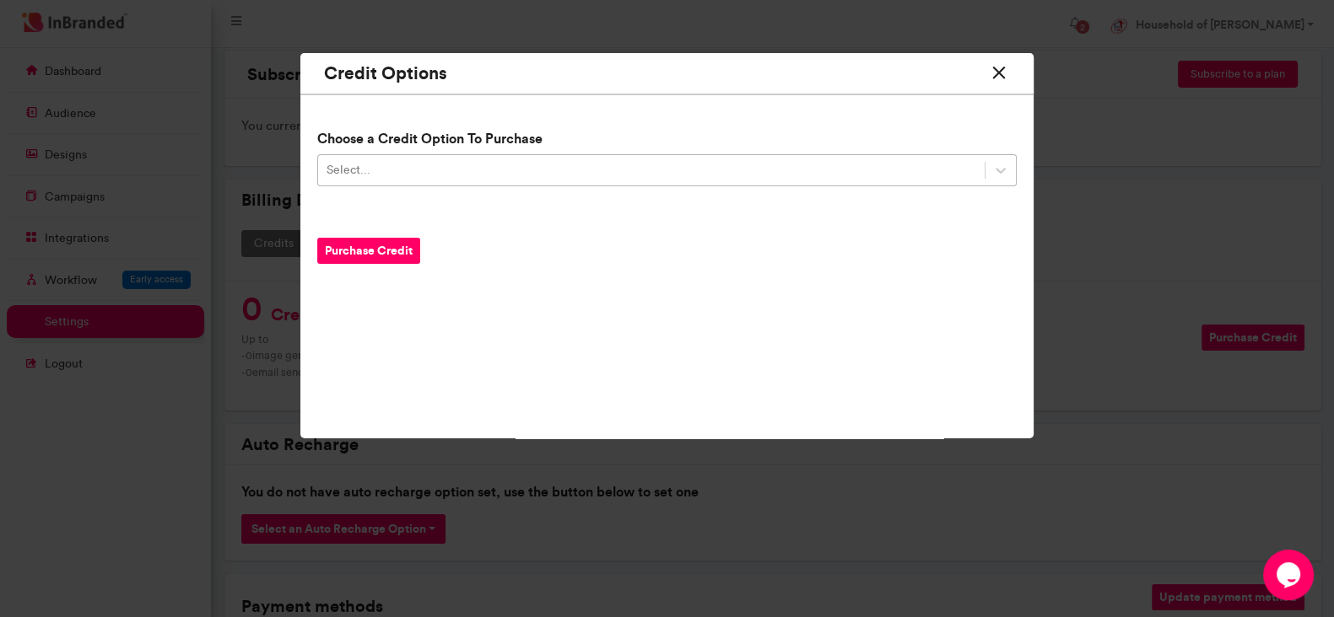
click at [434, 177] on div "Select..." at bounding box center [651, 171] width 667 height 28
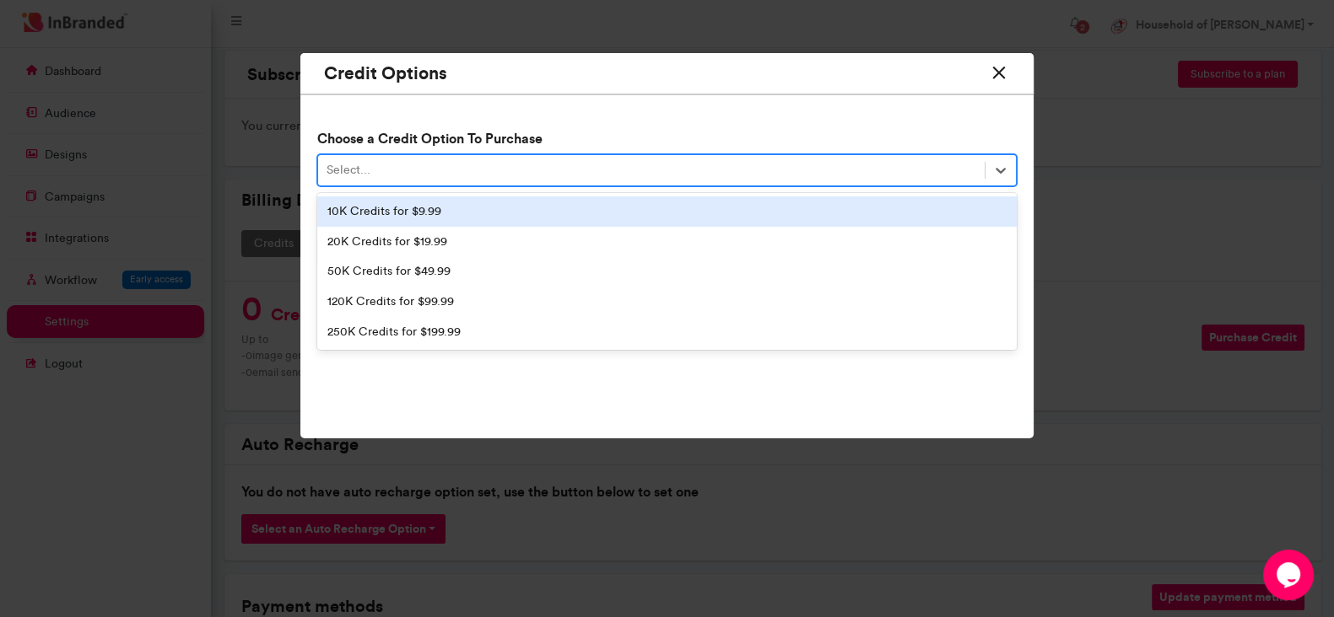
click at [382, 213] on div "10K Credits for $9.99" at bounding box center [667, 212] width 700 height 30
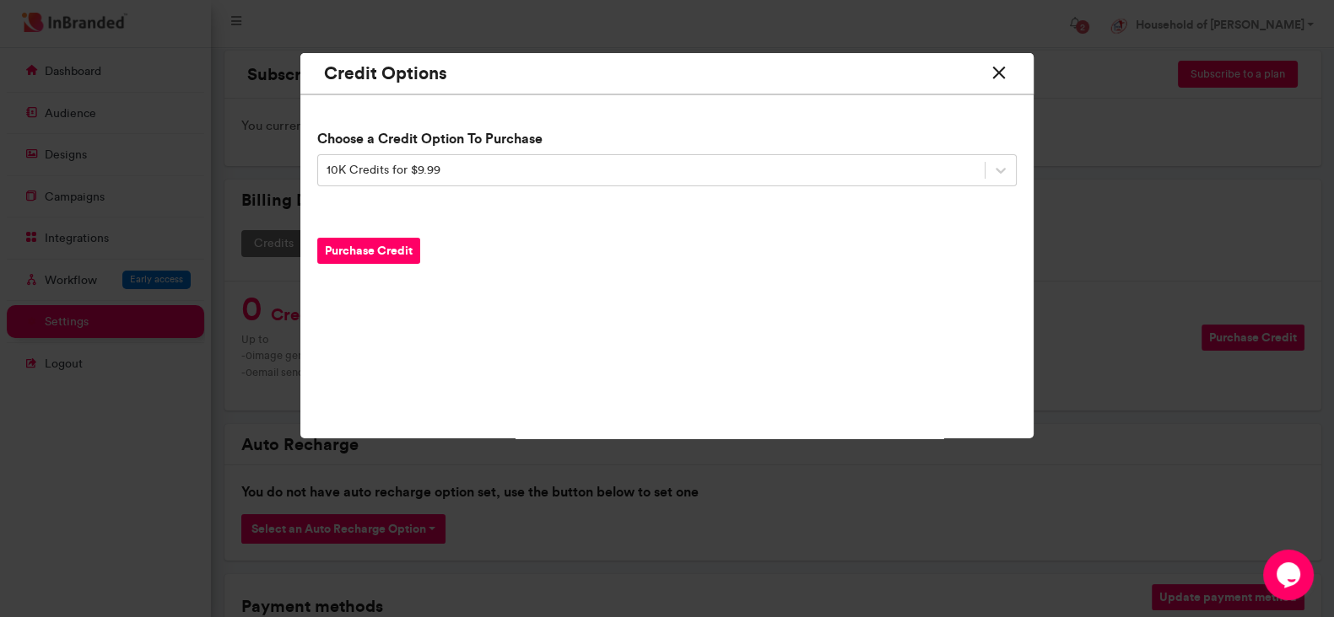
click at [361, 246] on button "Purchase Credit" at bounding box center [368, 251] width 103 height 26
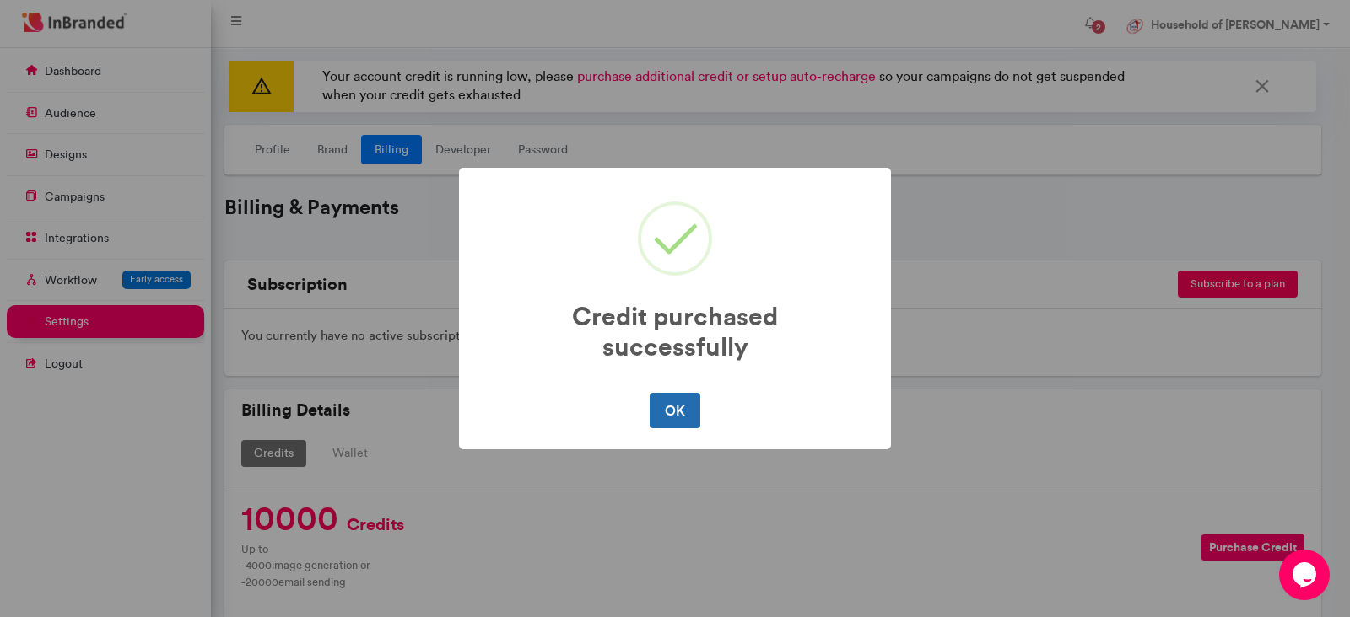
click at [687, 403] on button "OK" at bounding box center [674, 410] width 50 height 35
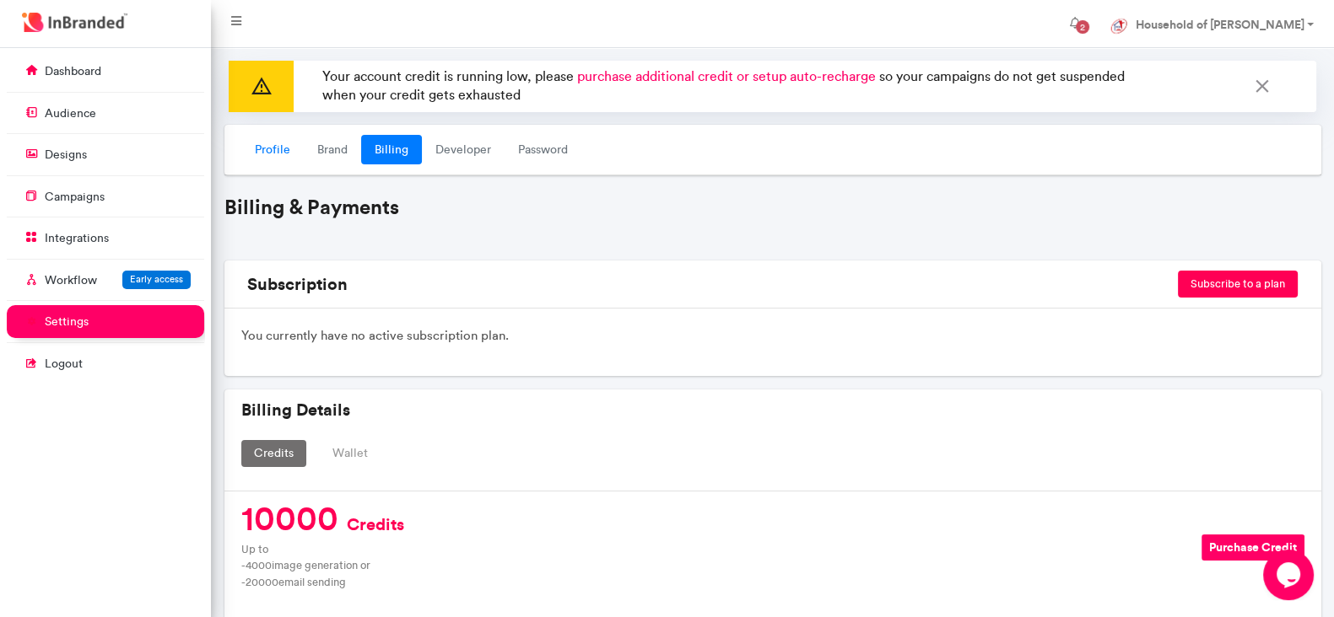
click at [273, 157] on link "Profile" at bounding box center [272, 150] width 62 height 30
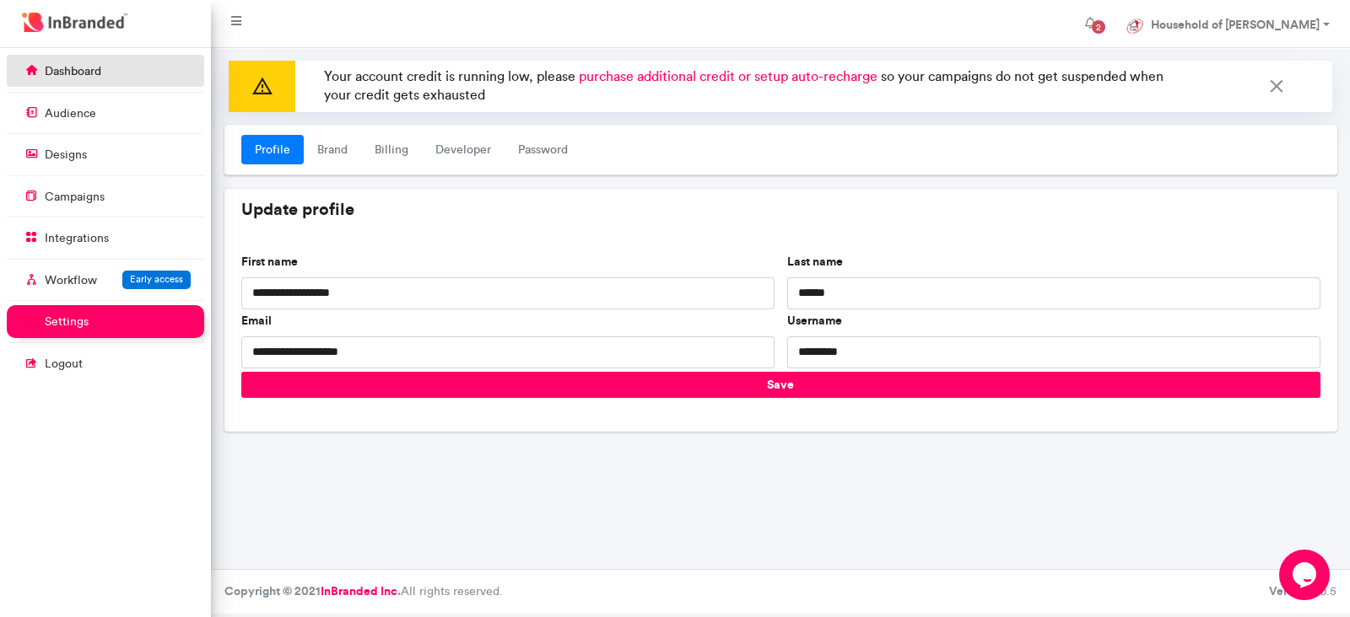
click at [86, 73] on p "dashboard" at bounding box center [73, 71] width 57 height 17
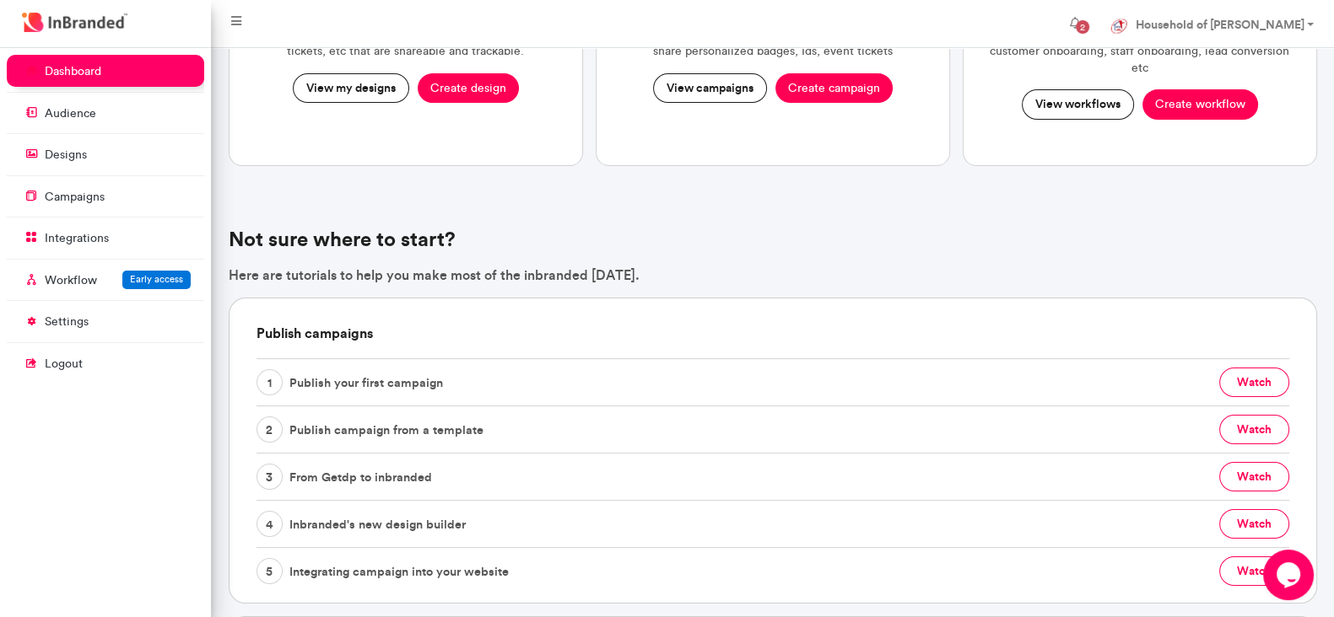
scroll to position [210, 0]
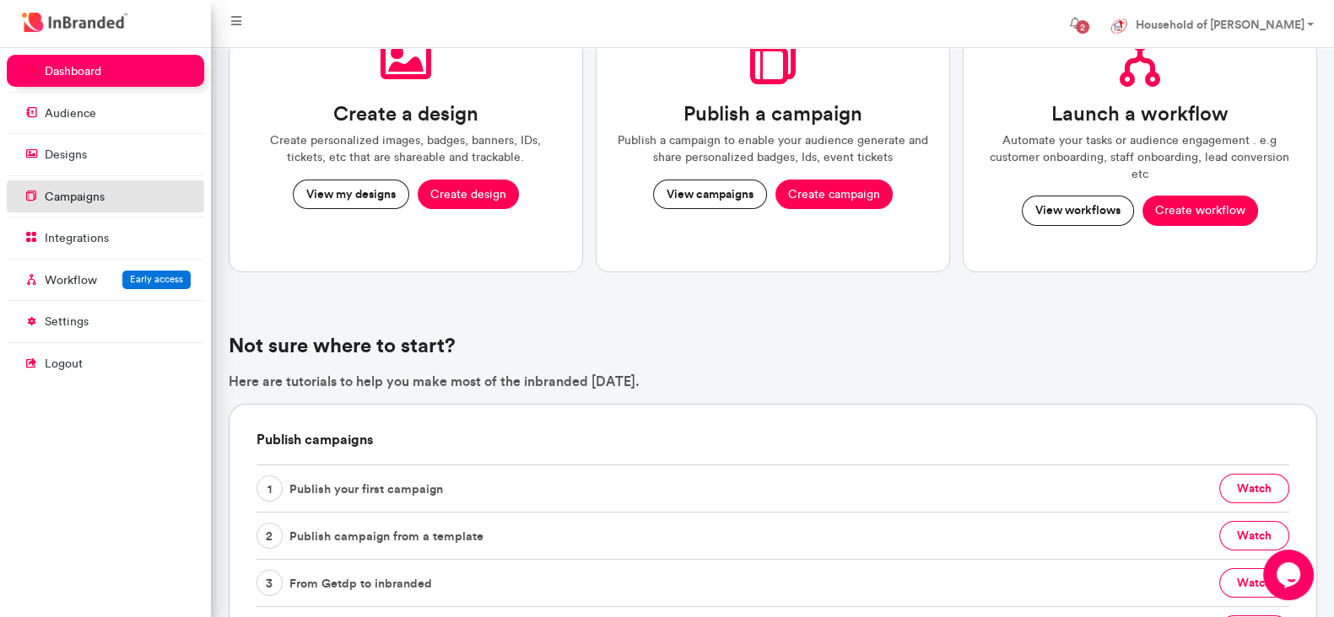
click at [105, 197] on link "campaigns" at bounding box center [105, 197] width 197 height 32
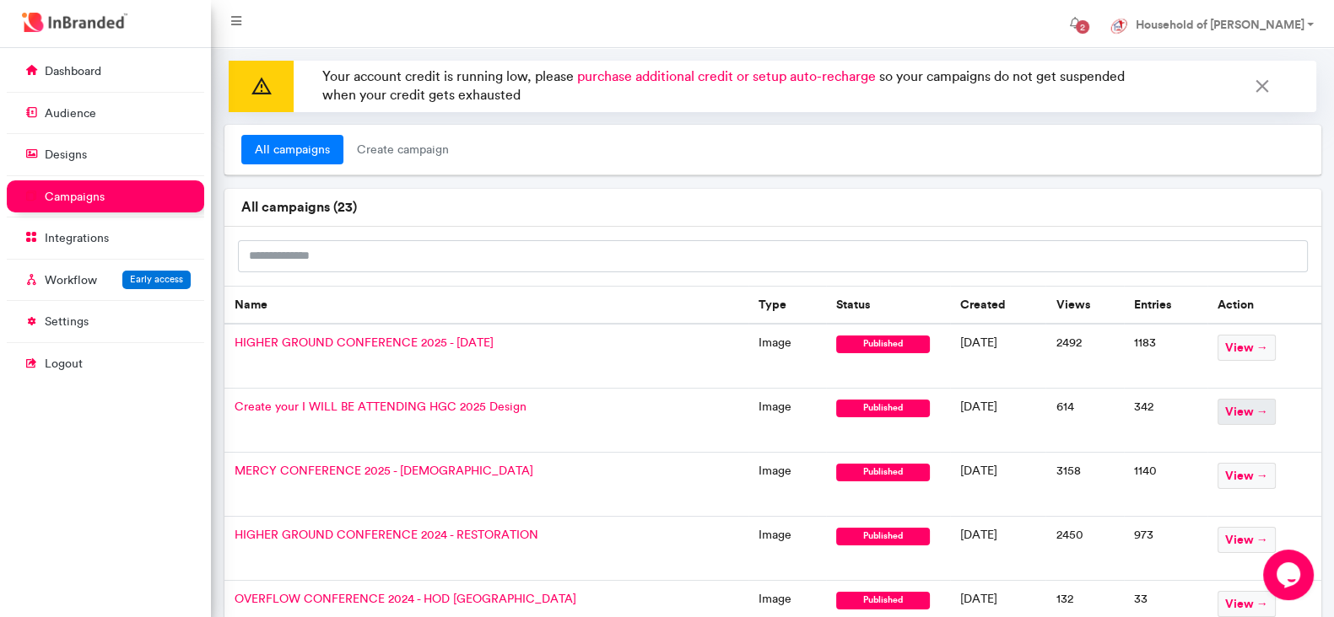
click at [1241, 418] on span "view →" at bounding box center [1246, 412] width 58 height 26
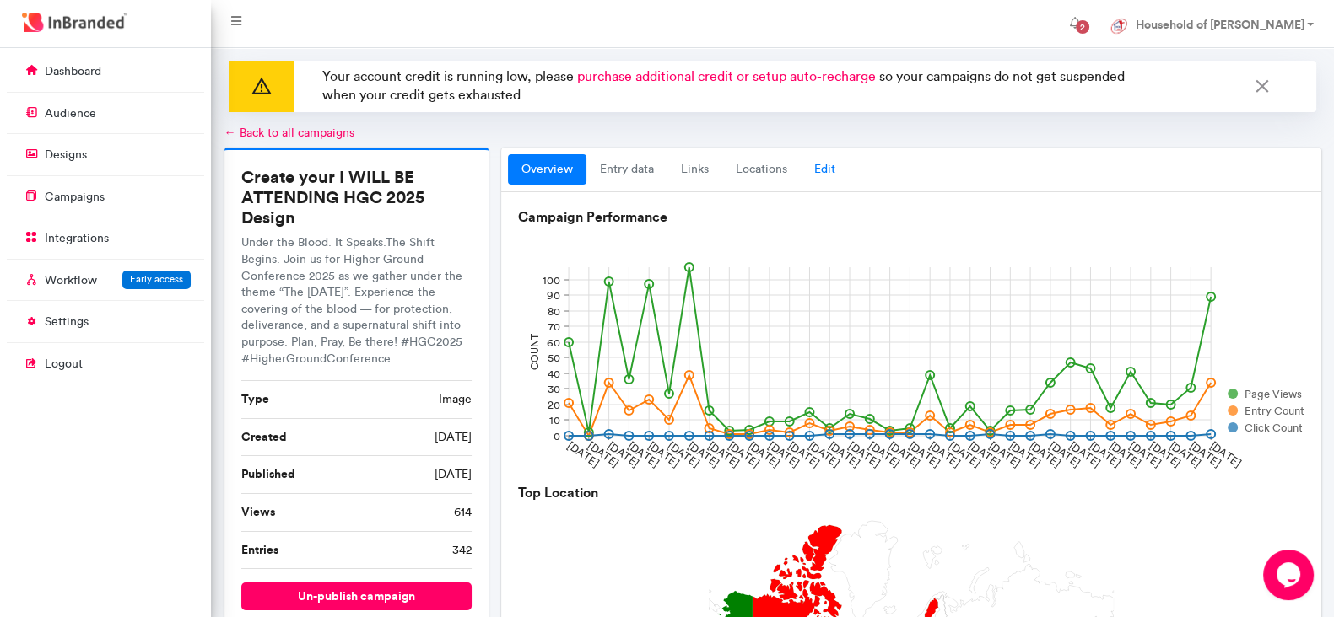
click at [814, 173] on link "Edit" at bounding box center [824, 169] width 48 height 30
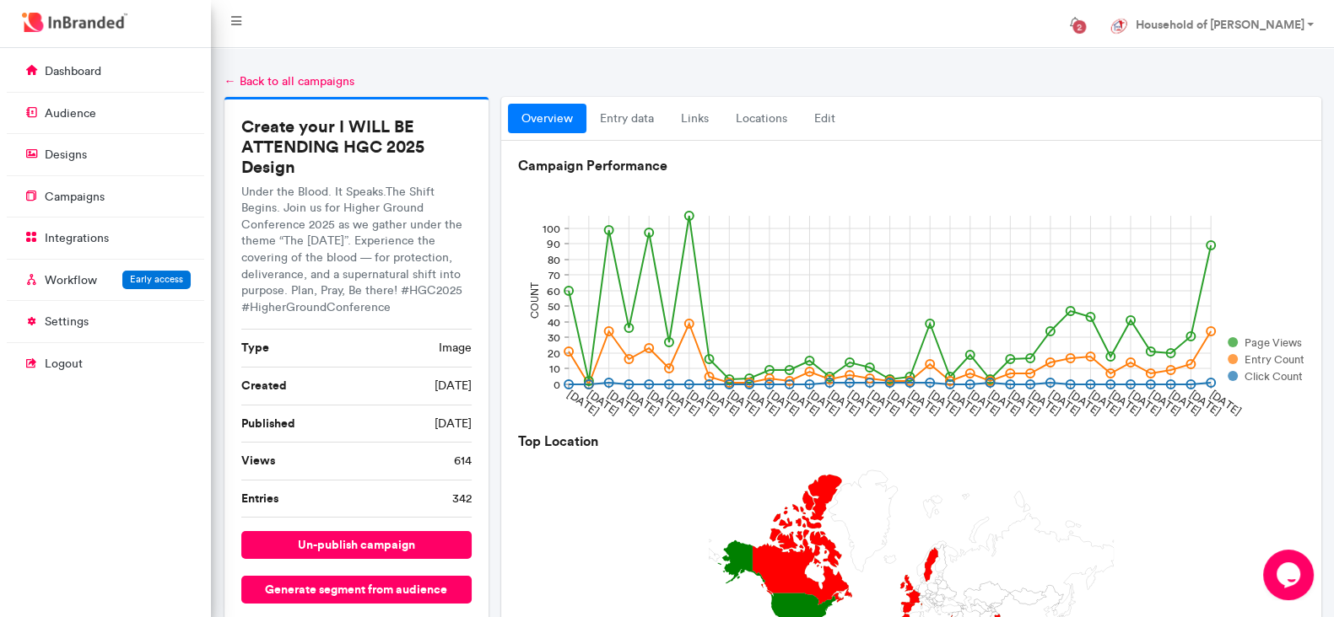
click at [275, 79] on link "← Back to all campaigns" at bounding box center [289, 81] width 130 height 14
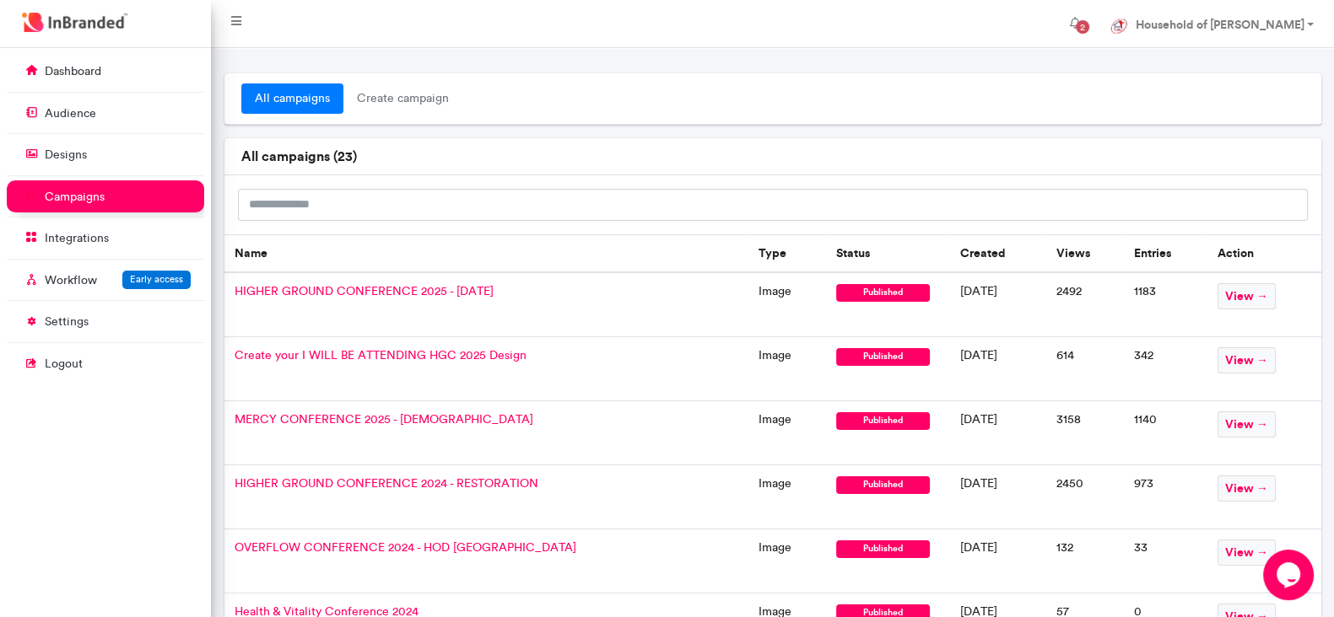
click at [1189, 138] on div "all campaigns ( 23 )" at bounding box center [772, 156] width 1097 height 37
click at [1096, 19] on span "2" at bounding box center [1082, 26] width 27 height 27
